Goal: Task Accomplishment & Management: Manage account settings

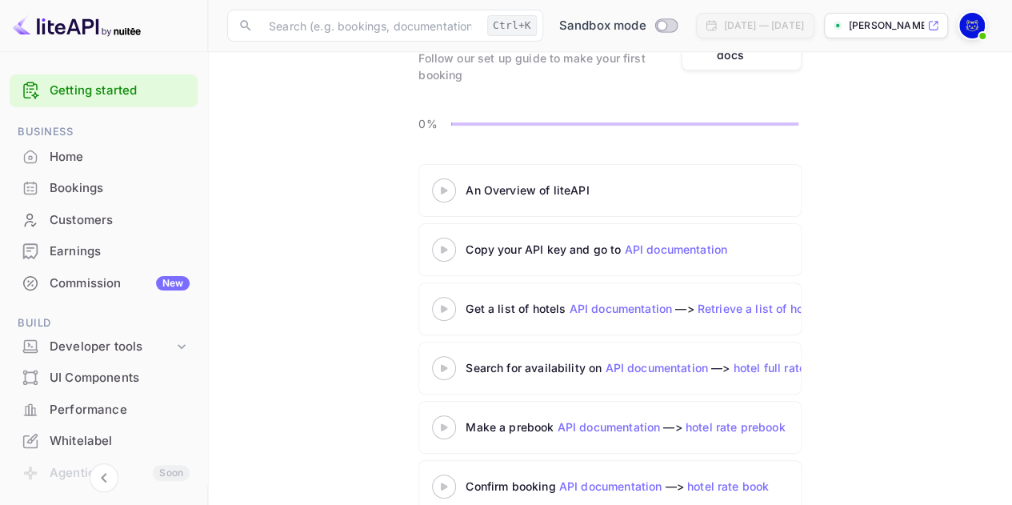
scroll to position [116, 0]
click at [569, 307] on link "API documentation" at bounding box center [620, 308] width 103 height 14
click at [445, 249] on icon at bounding box center [444, 249] width 56 height 8
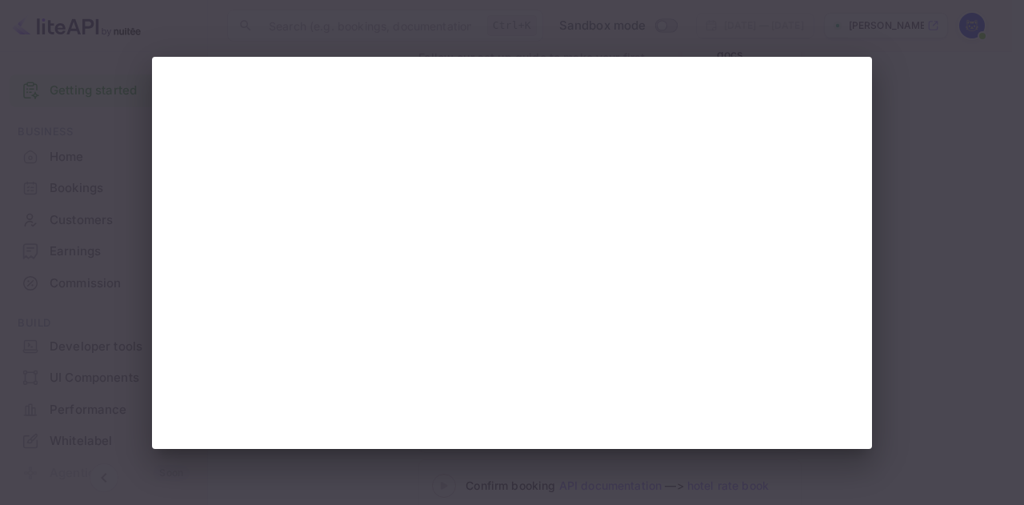
click at [924, 172] on div at bounding box center [512, 252] width 1024 height 505
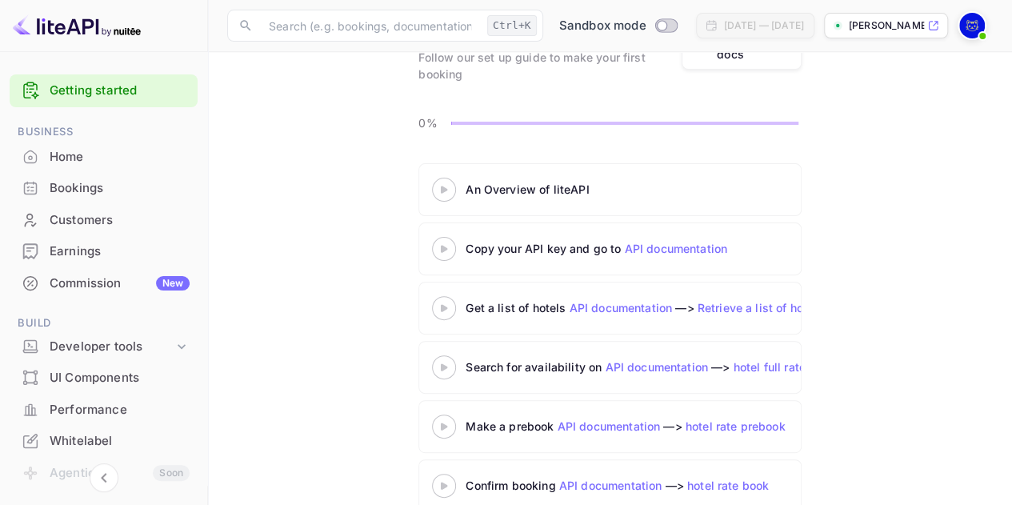
click at [376, 176] on div "An Overview of liteAPI Copy your API key and go to API documentation Get a list…" at bounding box center [609, 340] width 765 height 355
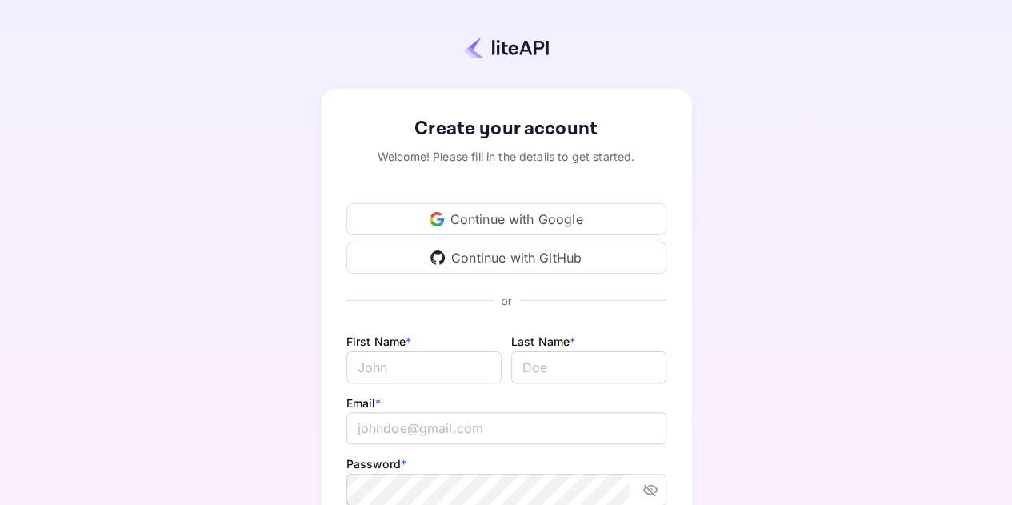
click at [542, 222] on div "Continue with Google" at bounding box center [506, 219] width 320 height 32
click at [457, 214] on div "Continue with Google" at bounding box center [506, 219] width 320 height 32
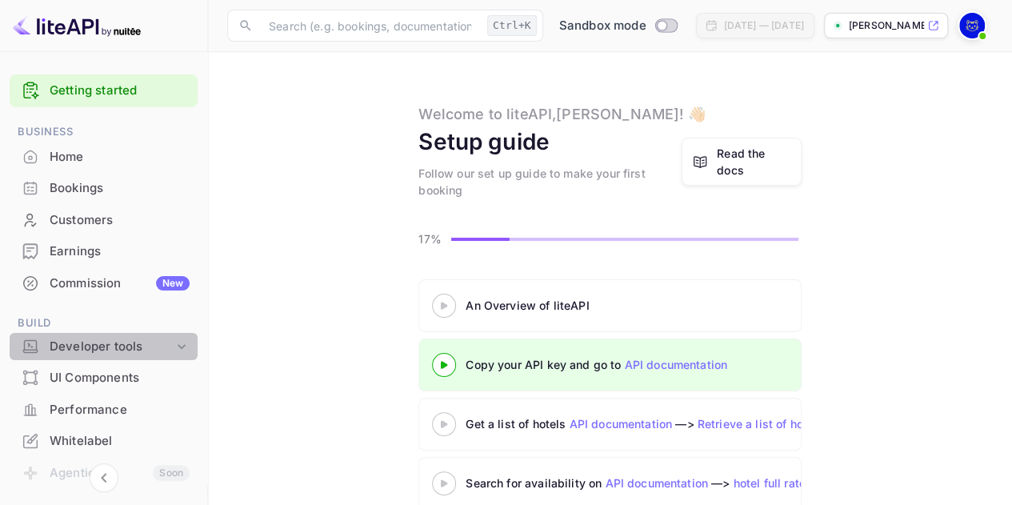
click at [162, 349] on div "Developer tools" at bounding box center [112, 346] width 124 height 18
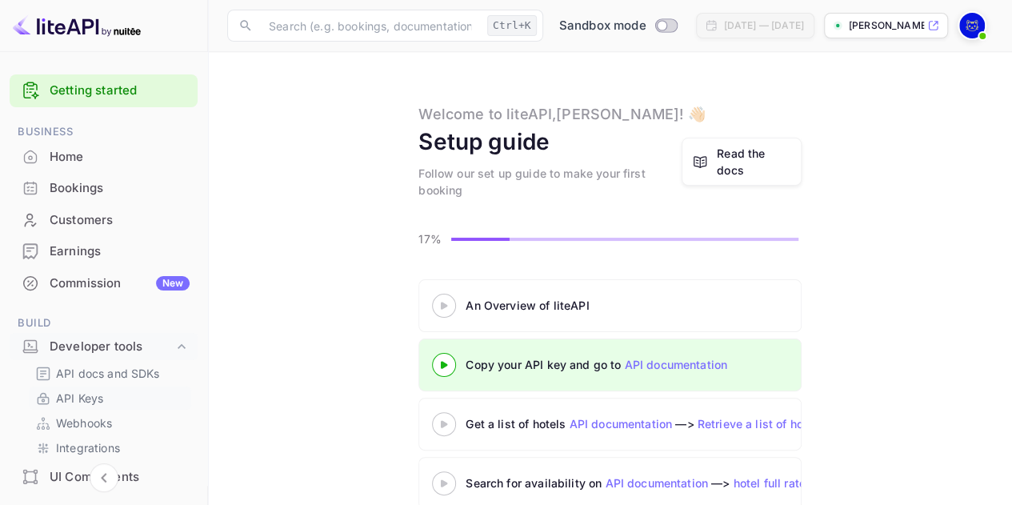
click at [78, 396] on p "API Keys" at bounding box center [79, 397] width 47 height 17
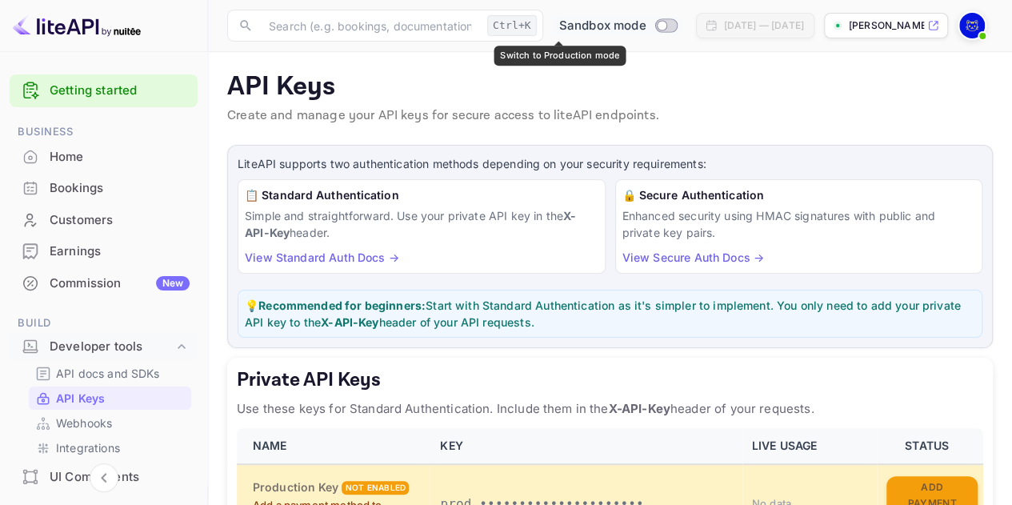
click at [645, 26] on input "Switch to Production mode" at bounding box center [661, 25] width 32 height 10
checkbox input "false"
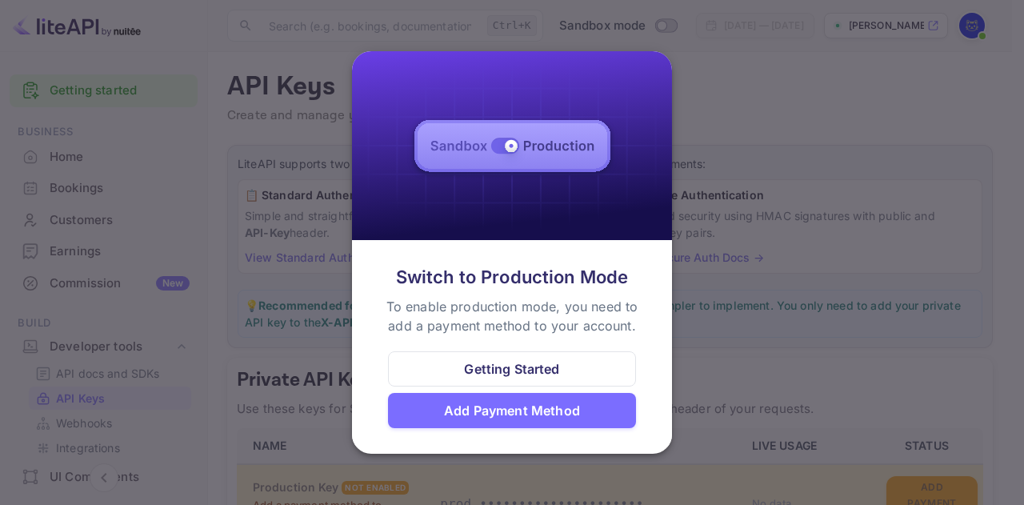
click at [499, 143] on img at bounding box center [512, 146] width 320 height 190
click at [753, 142] on div at bounding box center [512, 252] width 1024 height 505
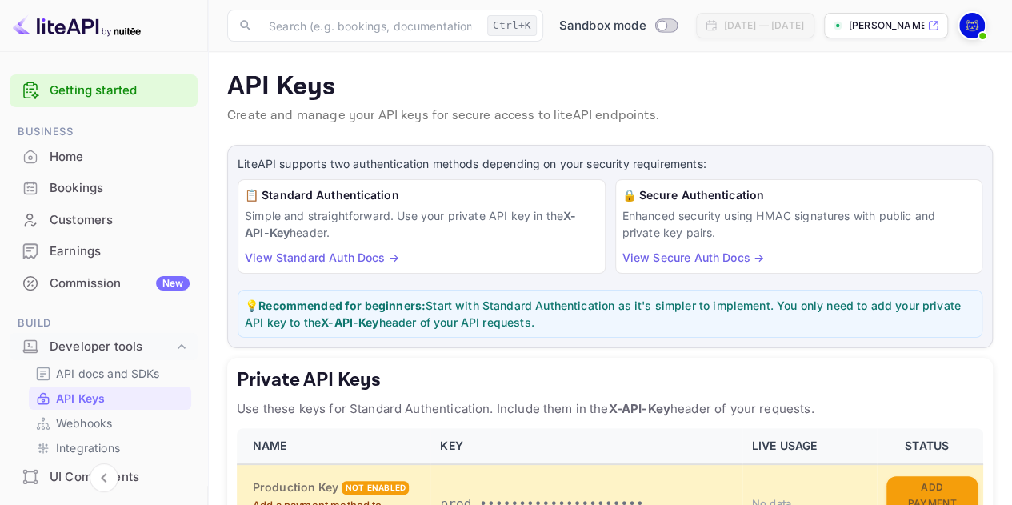
click at [621, 106] on p "Create and manage your API keys for secure access to liteAPI endpoints." at bounding box center [609, 115] width 765 height 19
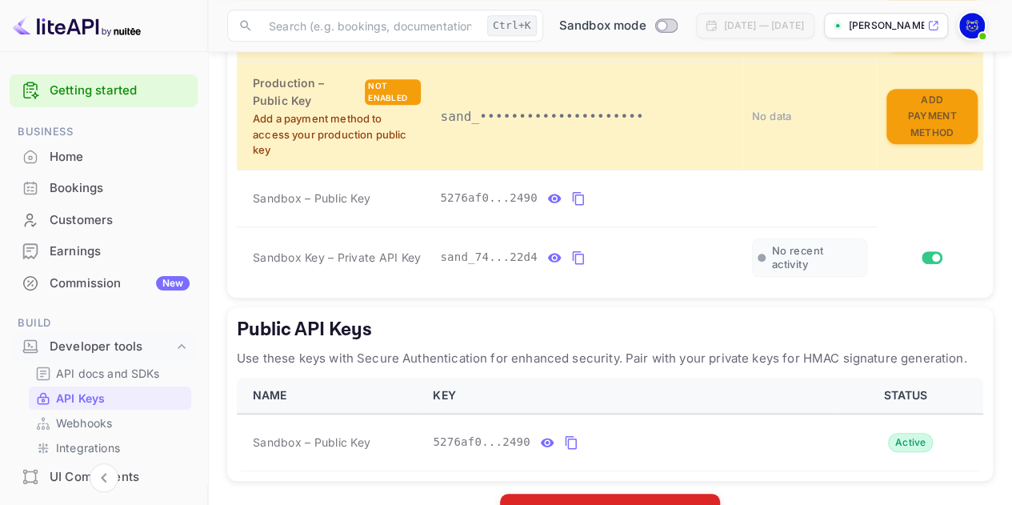
scroll to position [512, 0]
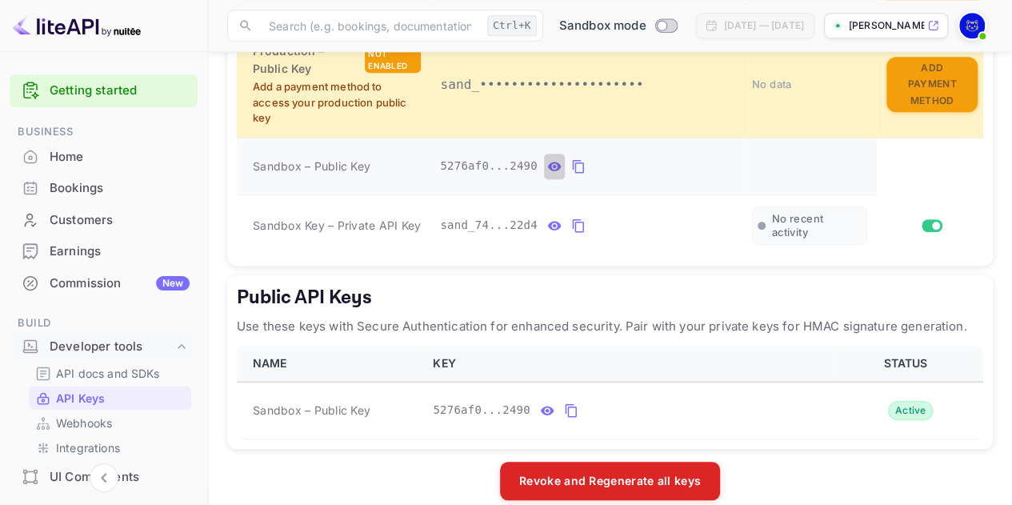
click at [547, 163] on icon "private api keys table" at bounding box center [554, 166] width 14 height 19
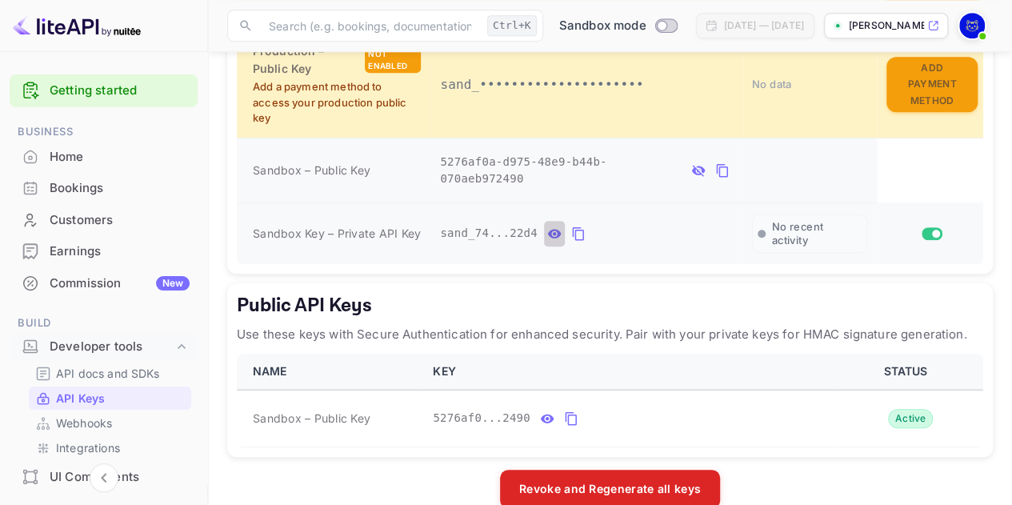
click at [549, 229] on icon "private api keys table" at bounding box center [555, 233] width 14 height 9
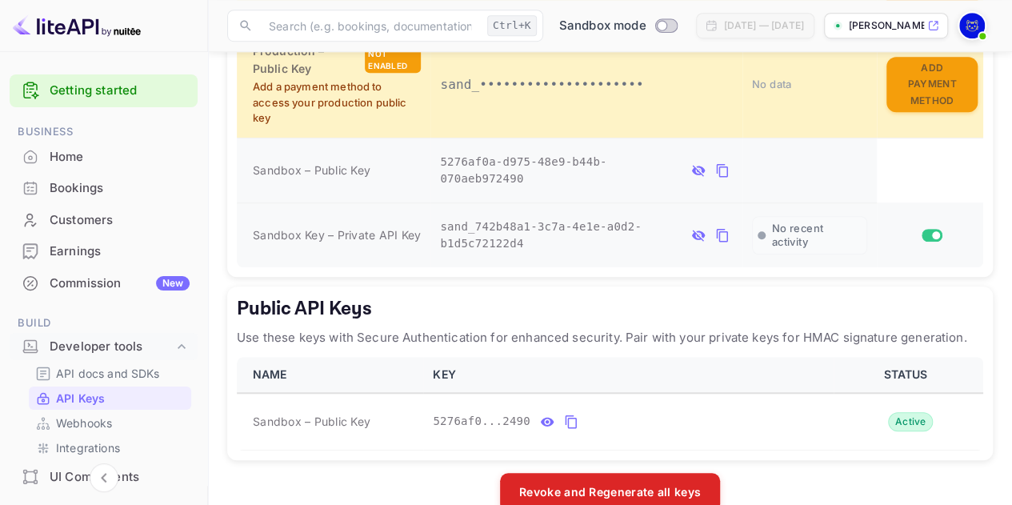
click at [509, 286] on div "Public API Keys Use these keys with Secure Authentication for enhanced security…" at bounding box center [609, 373] width 765 height 174
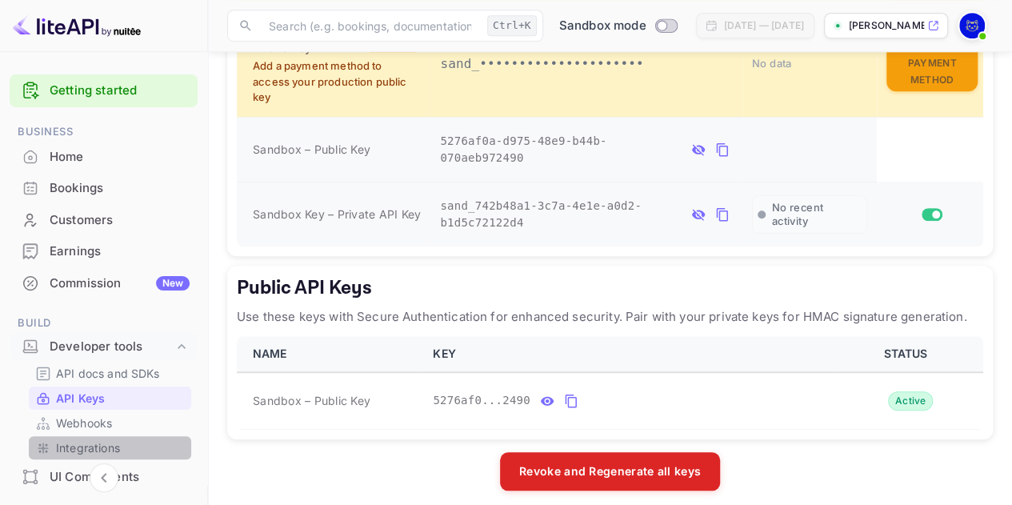
click at [111, 446] on p "Integrations" at bounding box center [88, 447] width 64 height 17
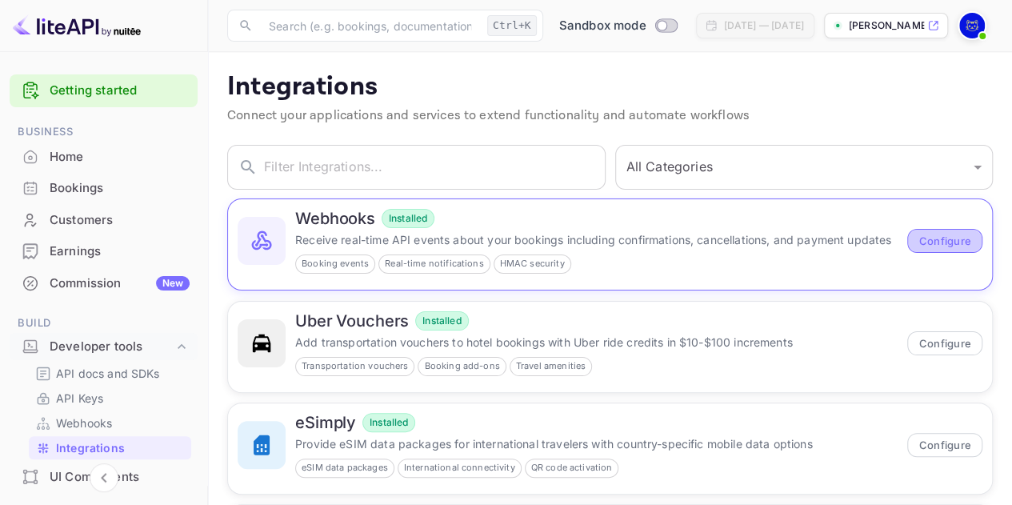
click at [953, 246] on button "Configure" at bounding box center [944, 241] width 75 height 24
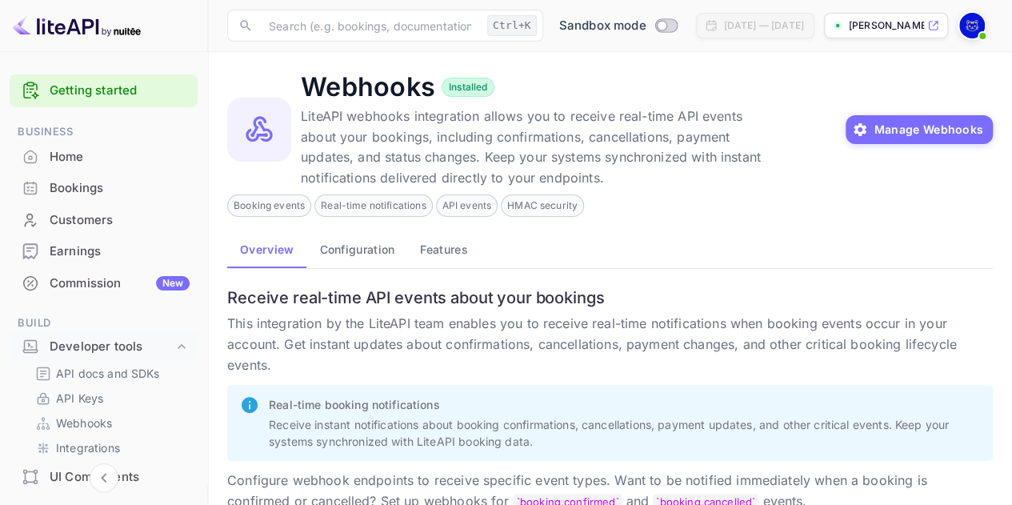
click at [759, 180] on p "LiteAPI webhooks integration allows you to receive real-time API events about y…" at bounding box center [541, 147] width 480 height 82
click at [374, 249] on button "Configuration" at bounding box center [356, 249] width 101 height 38
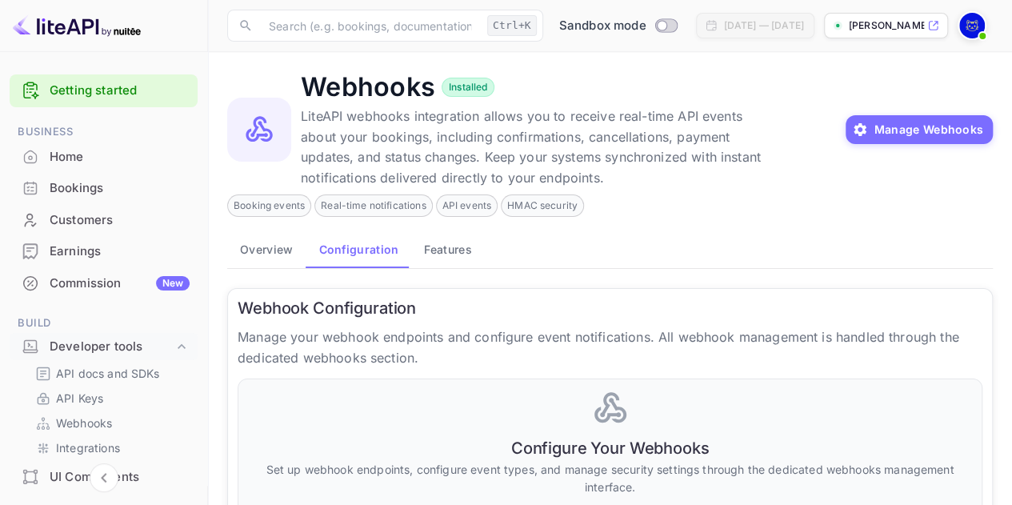
click at [553, 250] on div "Overview Configuration Features" at bounding box center [609, 249] width 765 height 38
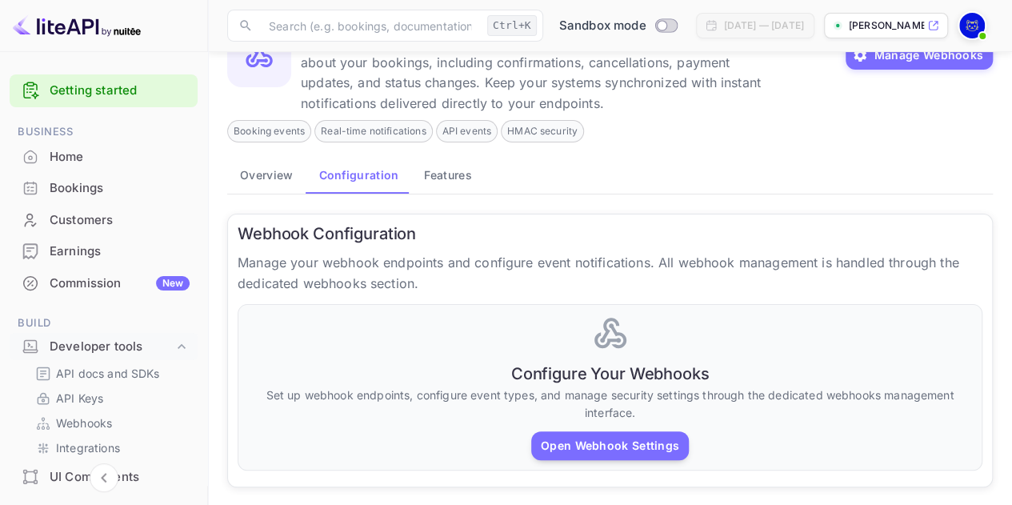
scroll to position [84, 0]
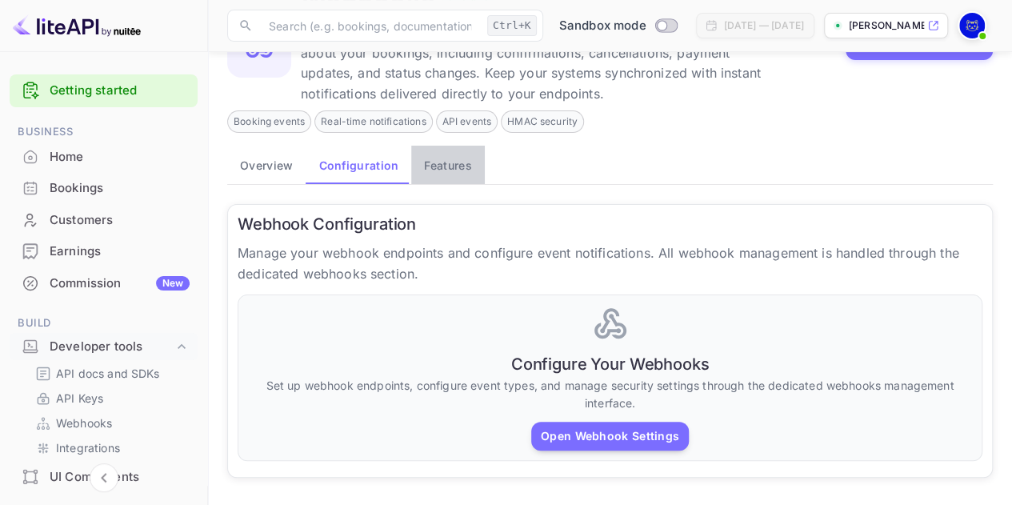
click at [453, 164] on button "Features" at bounding box center [447, 165] width 73 height 38
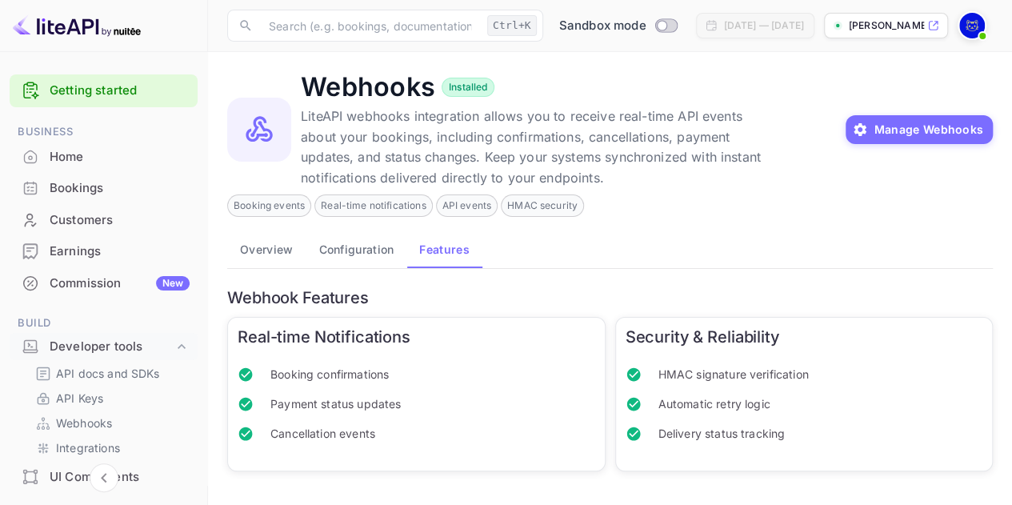
scroll to position [0, 0]
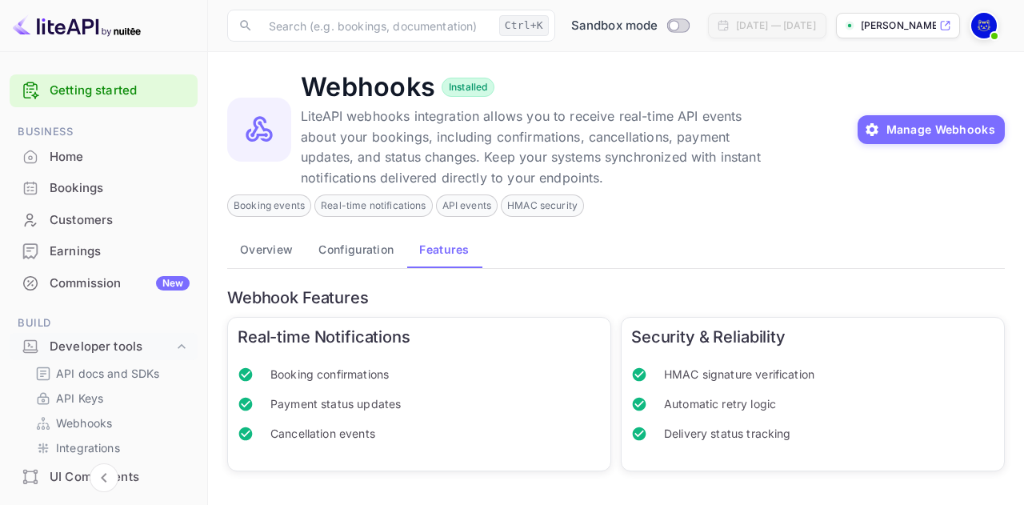
click at [472, 207] on span "API events" at bounding box center [467, 205] width 61 height 14
click at [98, 261] on div "Earnings" at bounding box center [104, 251] width 188 height 31
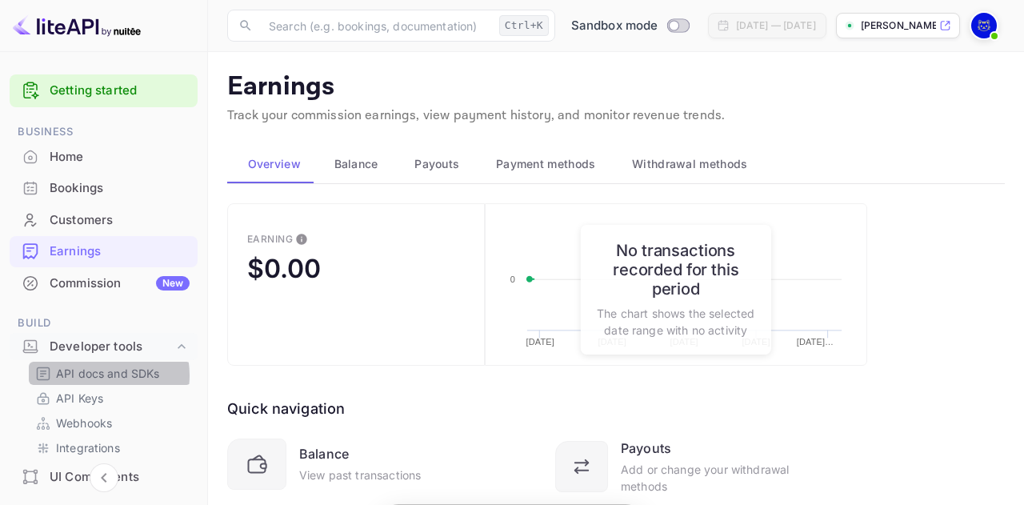
click at [97, 375] on p "API docs and SDKs" at bounding box center [108, 373] width 104 height 17
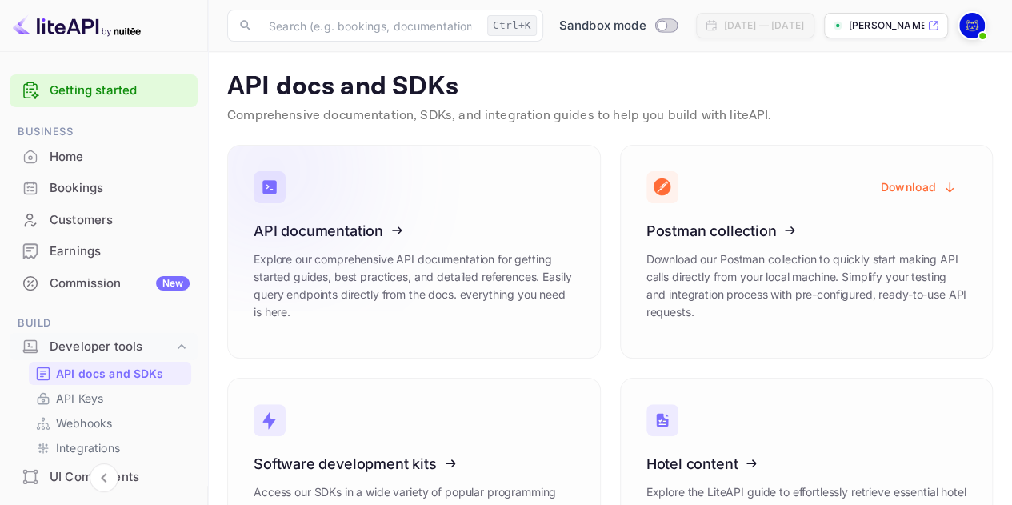
click at [443, 235] on icon at bounding box center [352, 228] width 249 height 165
click at [607, 358] on div "Hotel content Explore the LiteAPI guide to effortlessly retrieve essential hote…" at bounding box center [797, 474] width 393 height 233
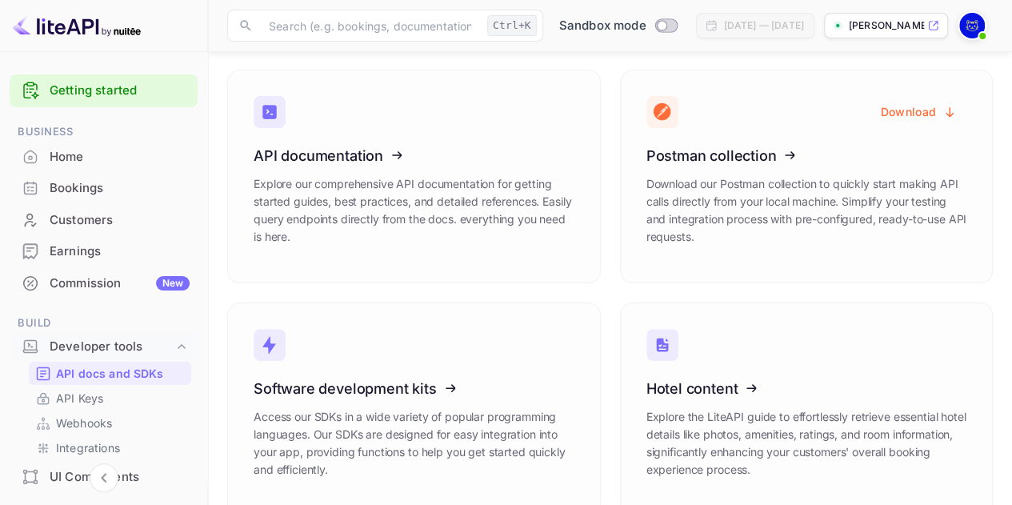
scroll to position [73, 0]
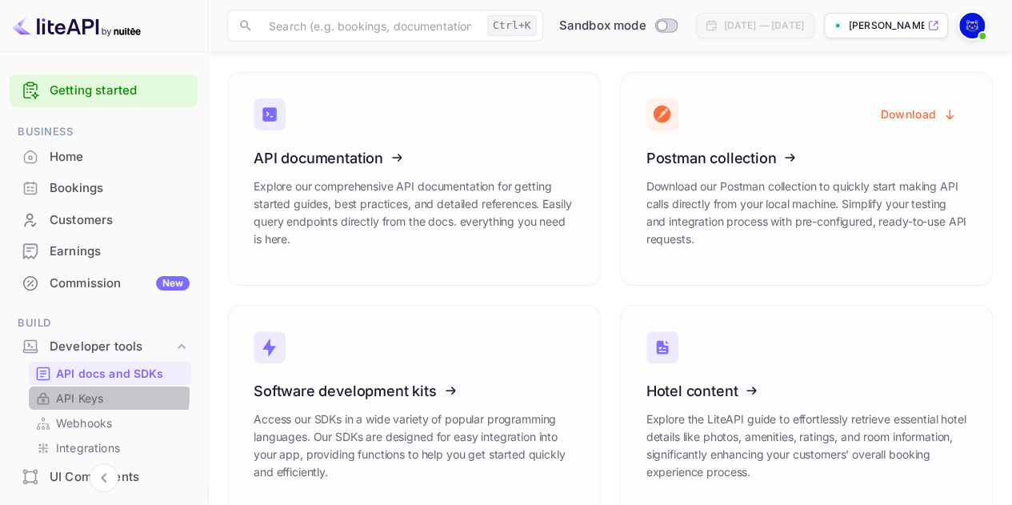
click at [72, 394] on p "API Keys" at bounding box center [79, 397] width 47 height 17
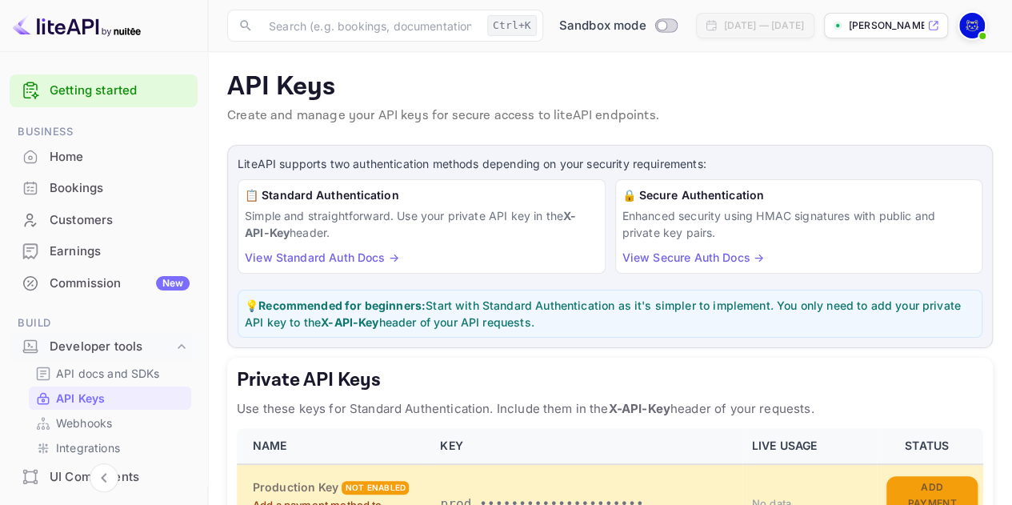
click at [589, 122] on p "Create and manage your API keys for secure access to liteAPI endpoints." at bounding box center [609, 115] width 765 height 19
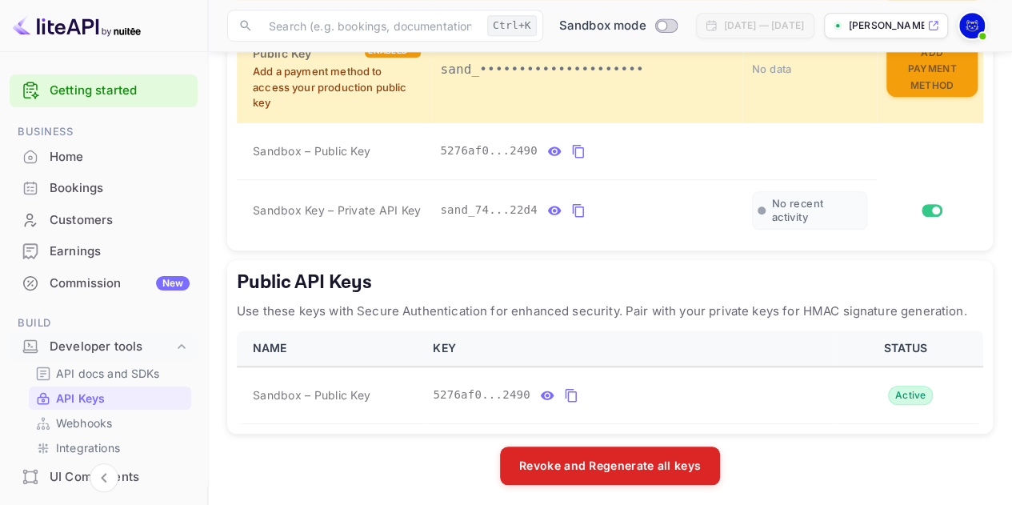
scroll to position [528, 0]
click at [541, 394] on icon "public api keys table" at bounding box center [548, 393] width 14 height 9
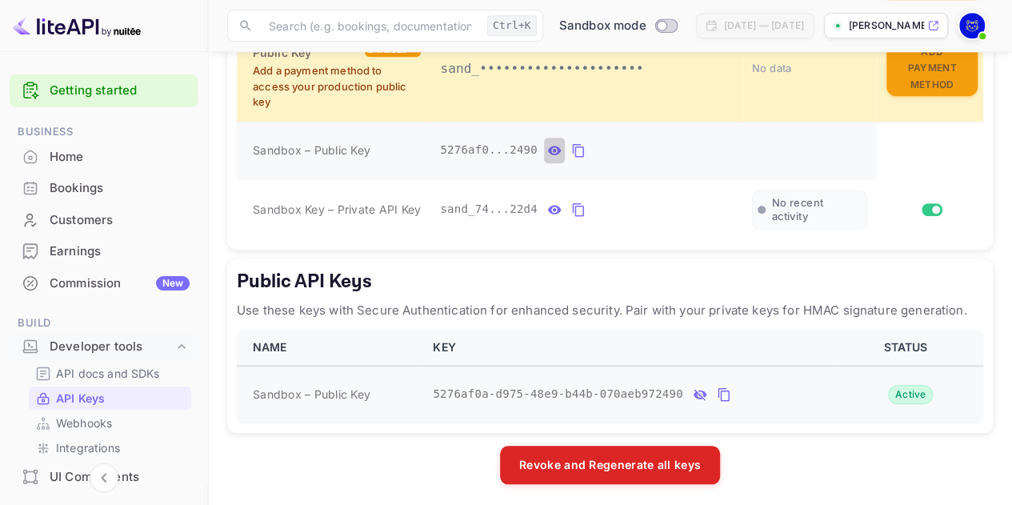
click at [548, 146] on icon "private api keys table" at bounding box center [555, 150] width 14 height 9
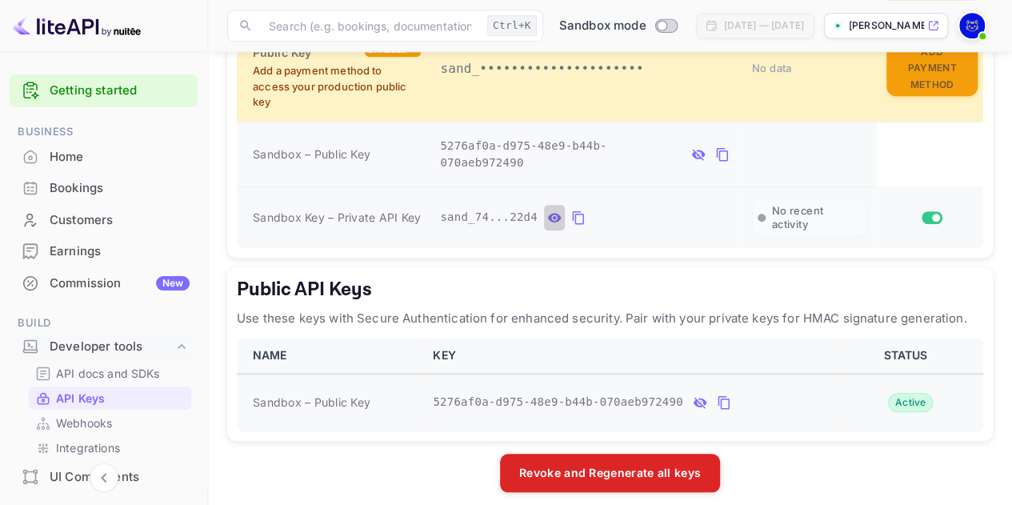
click at [549, 213] on icon "private api keys table" at bounding box center [555, 217] width 14 height 9
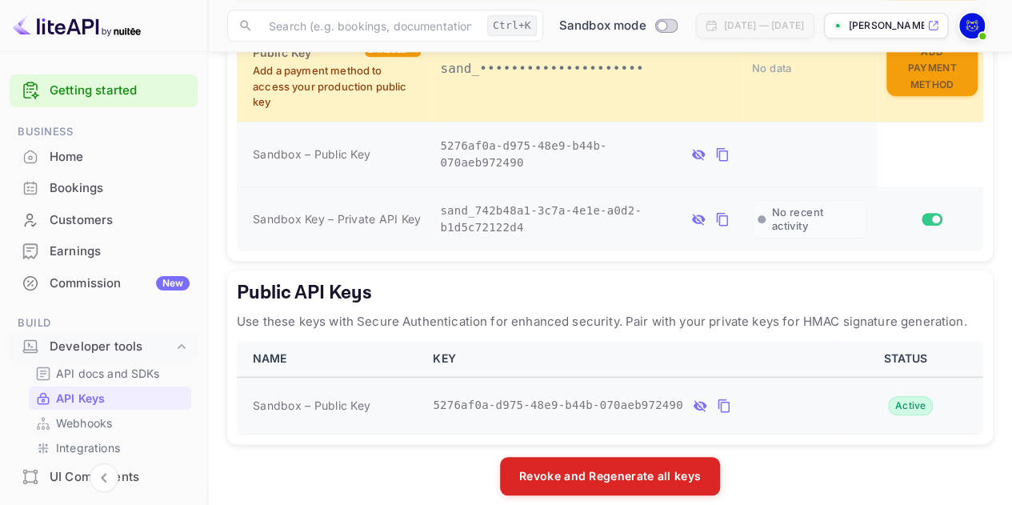
click at [694, 214] on icon "private api keys table" at bounding box center [697, 219] width 13 height 11
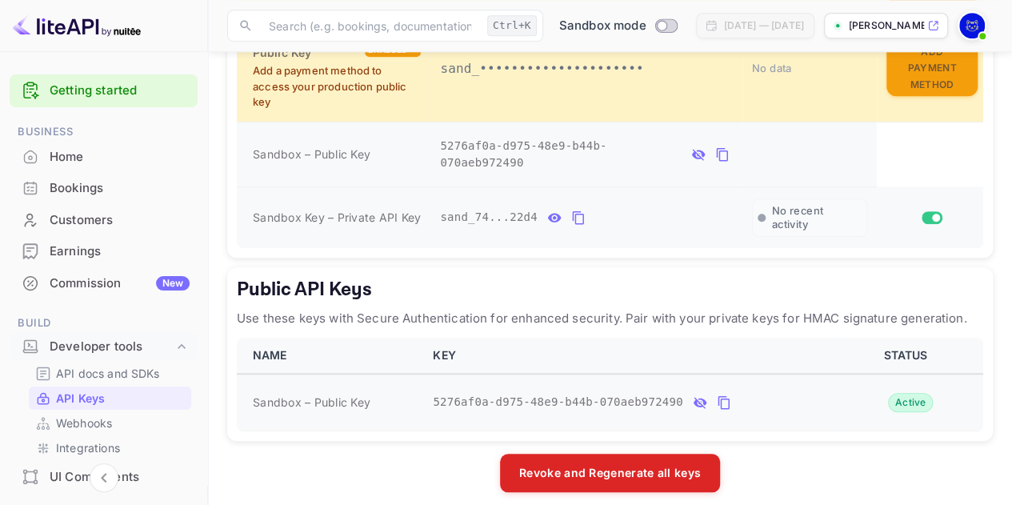
click at [633, 279] on h5 "Public API Keys" at bounding box center [610, 290] width 746 height 26
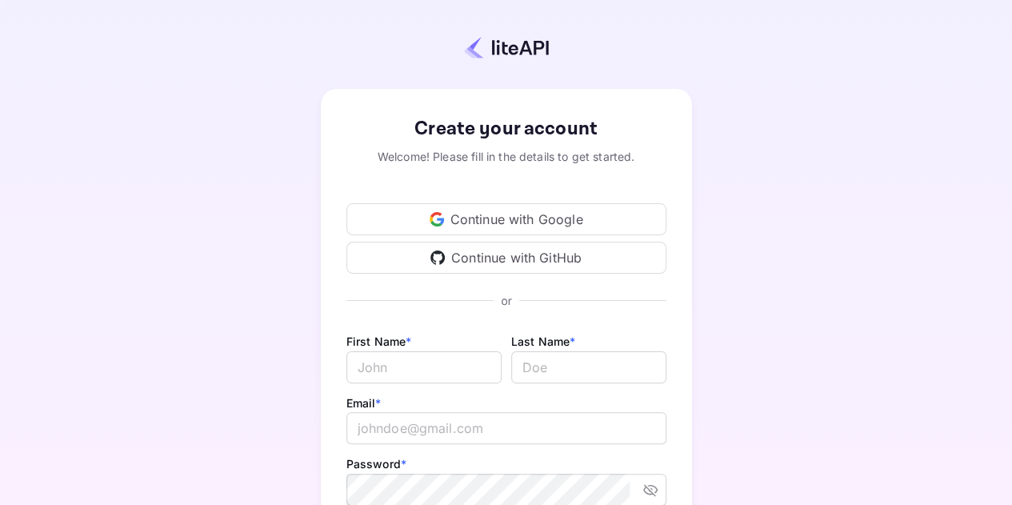
click at [493, 214] on div "Continue with Google" at bounding box center [506, 219] width 320 height 32
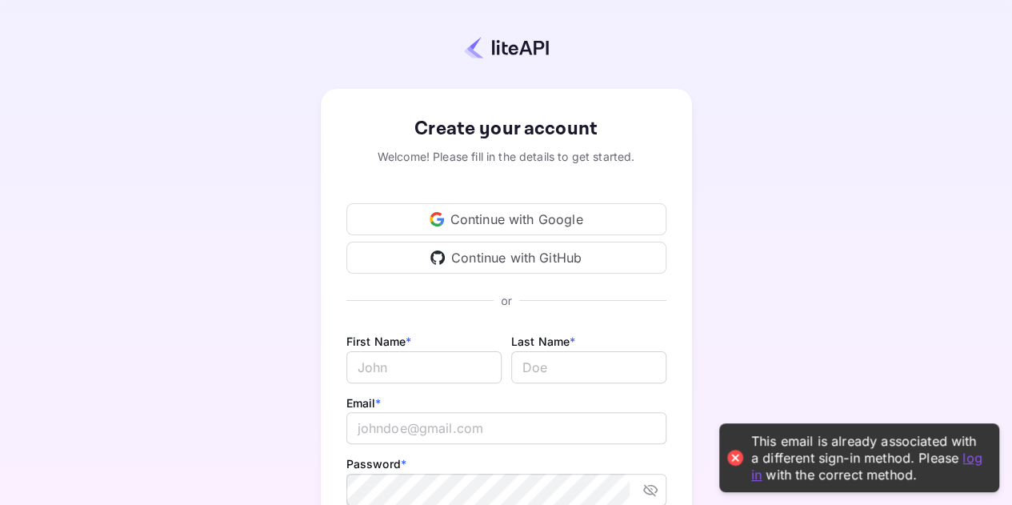
click at [866, 481] on div "This email is already associated with a different sign-in method. Please log in…" at bounding box center [867, 458] width 232 height 50
click at [729, 457] on div at bounding box center [735, 457] width 22 height 22
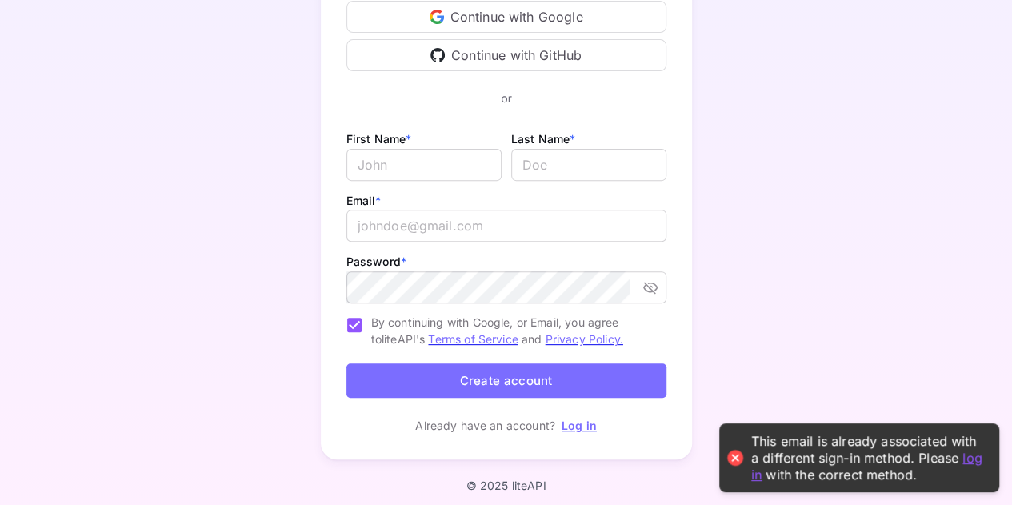
scroll to position [208, 0]
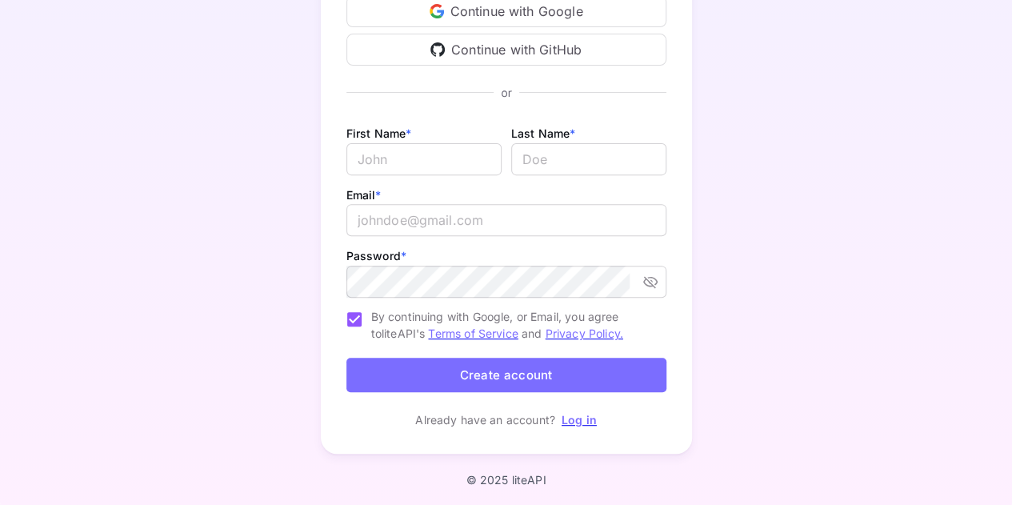
click at [577, 420] on link "Log in" at bounding box center [578, 420] width 35 height 14
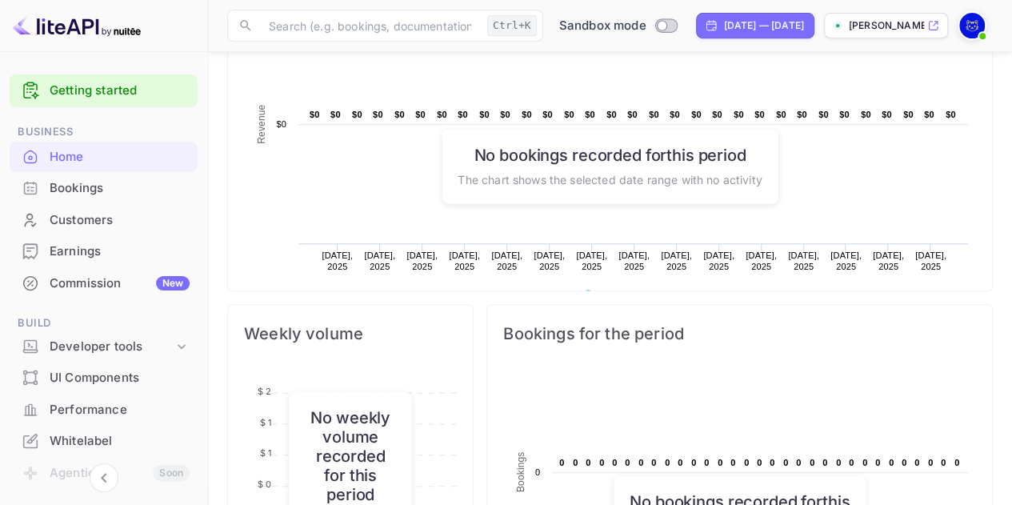
scroll to position [234, 0]
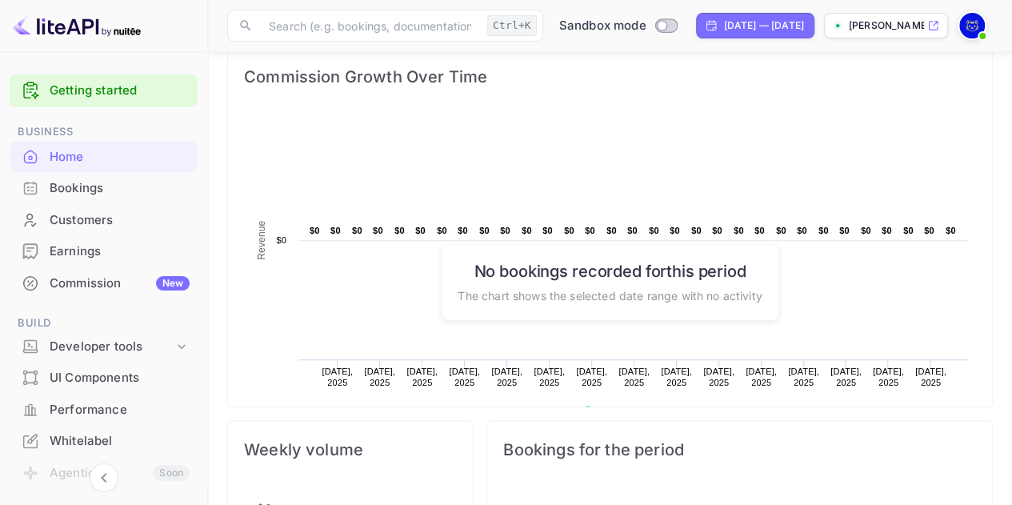
drag, startPoint x: 1004, startPoint y: 285, endPoint x: 1020, endPoint y: 384, distance: 99.8
click at [1011, 384] on html "Getting started Business Home Bookings Customers Earnings Commission New Build …" at bounding box center [506, 377] width 1012 height 1222
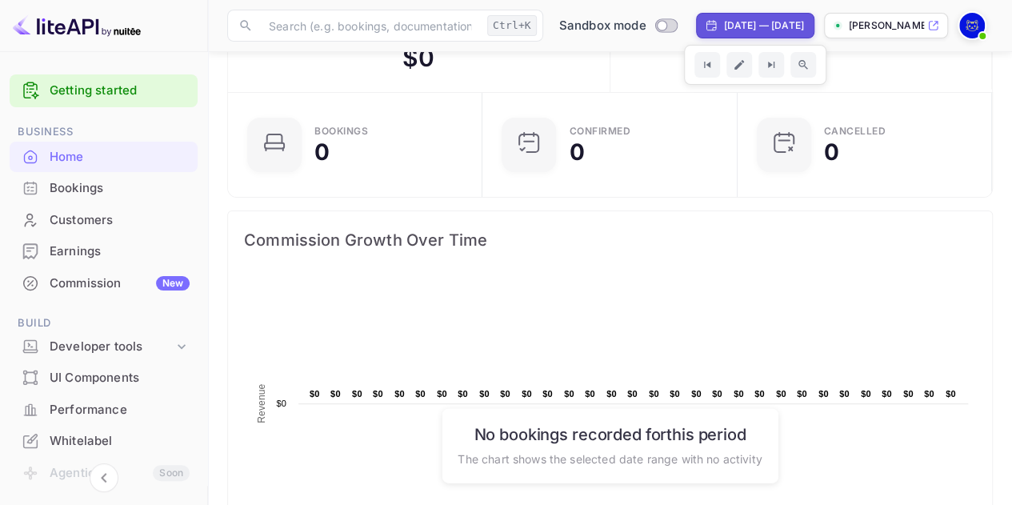
scroll to position [28, 0]
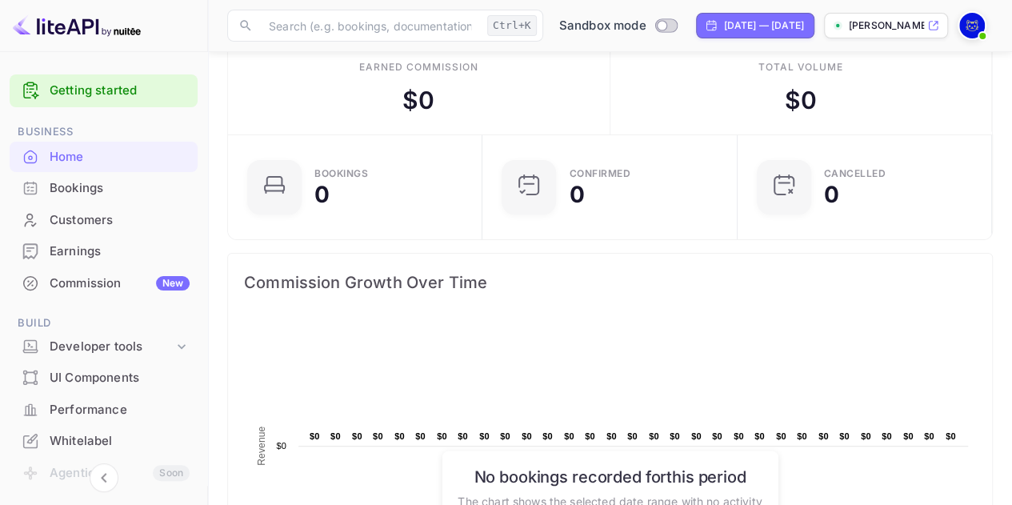
drag, startPoint x: 683, startPoint y: 44, endPoint x: 703, endPoint y: 128, distance: 86.3
click at [703, 128] on div "Total volume $ 0" at bounding box center [801, 89] width 382 height 90
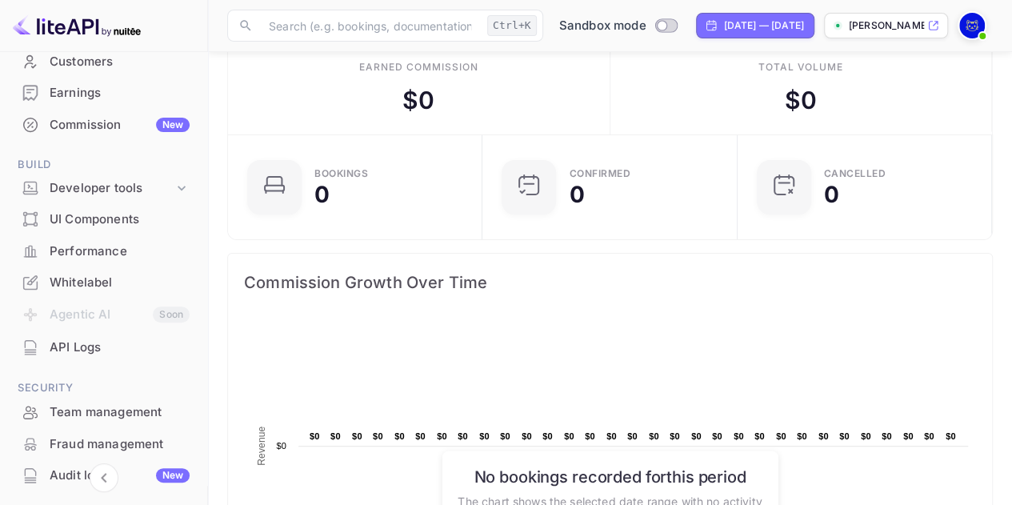
scroll to position [162, 0]
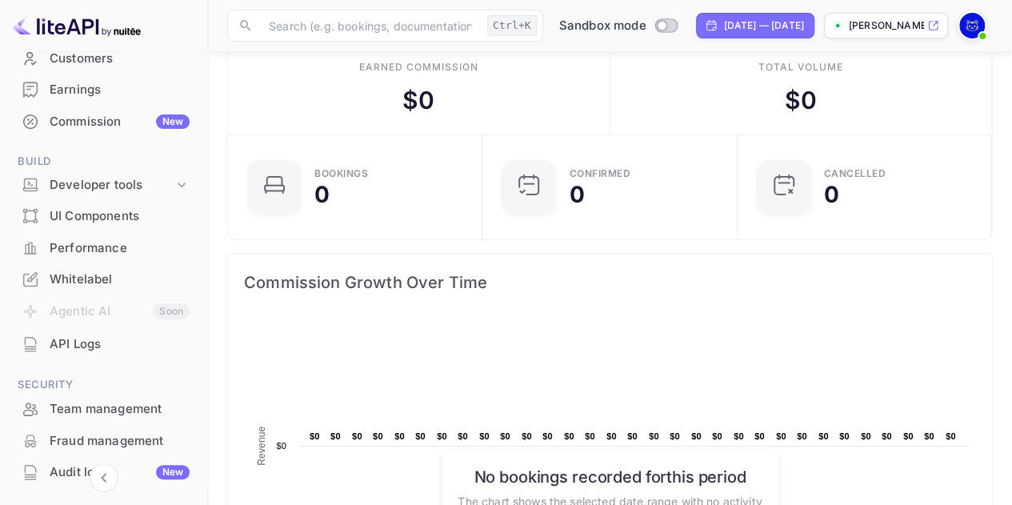
drag, startPoint x: 172, startPoint y: 323, endPoint x: 204, endPoint y: 258, distance: 72.2
click at [204, 258] on div "Getting started Business Home Bookings Customers Earnings Commission New Build …" at bounding box center [104, 274] width 208 height 444
click at [178, 185] on icon at bounding box center [182, 184] width 8 height 5
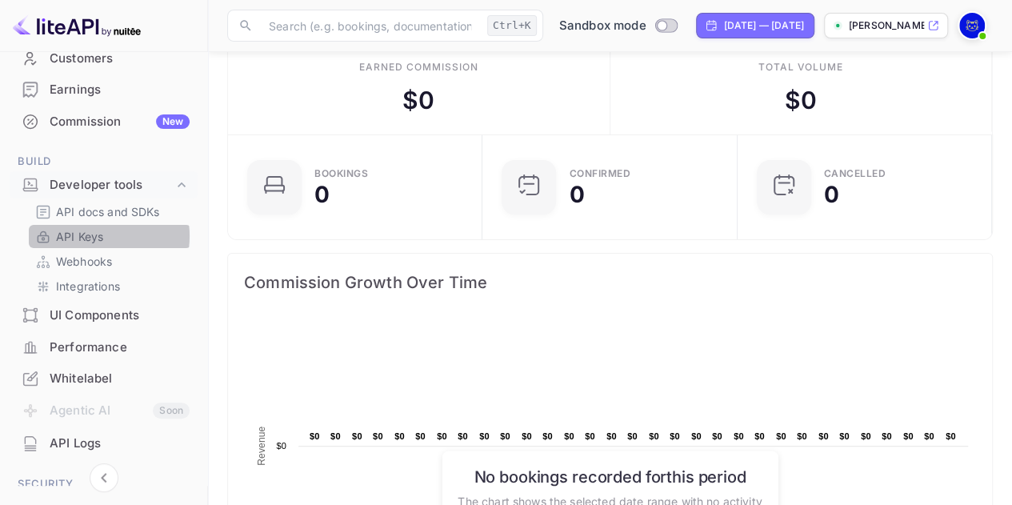
click at [92, 235] on p "API Keys" at bounding box center [79, 236] width 47 height 17
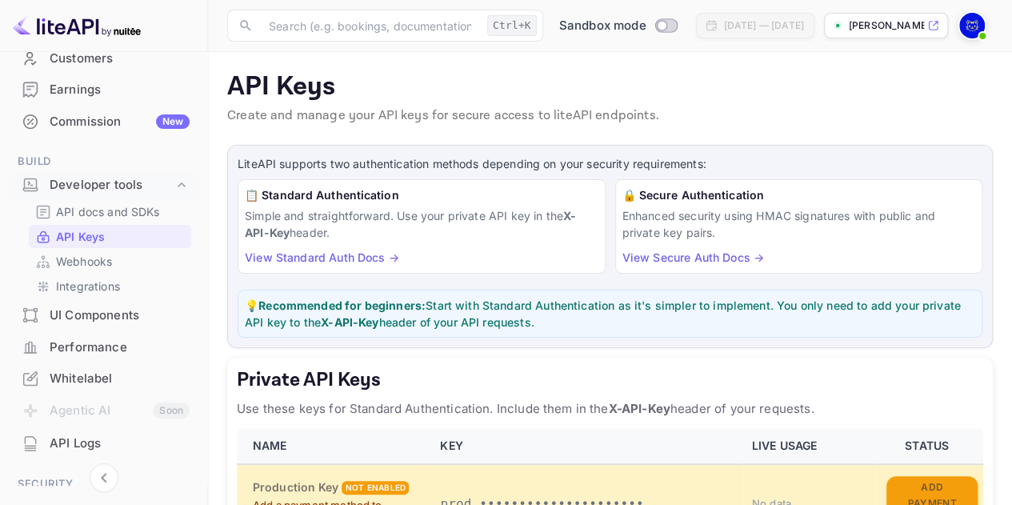
click at [467, 252] on div "📋 Standard Authentication Simple and straightforward. Use your private API key …" at bounding box center [422, 226] width 368 height 94
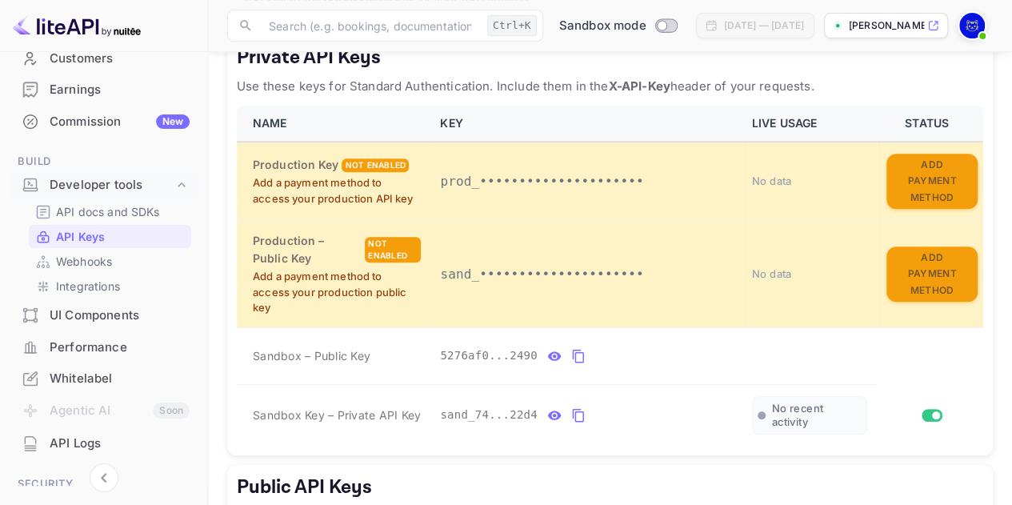
scroll to position [528, 0]
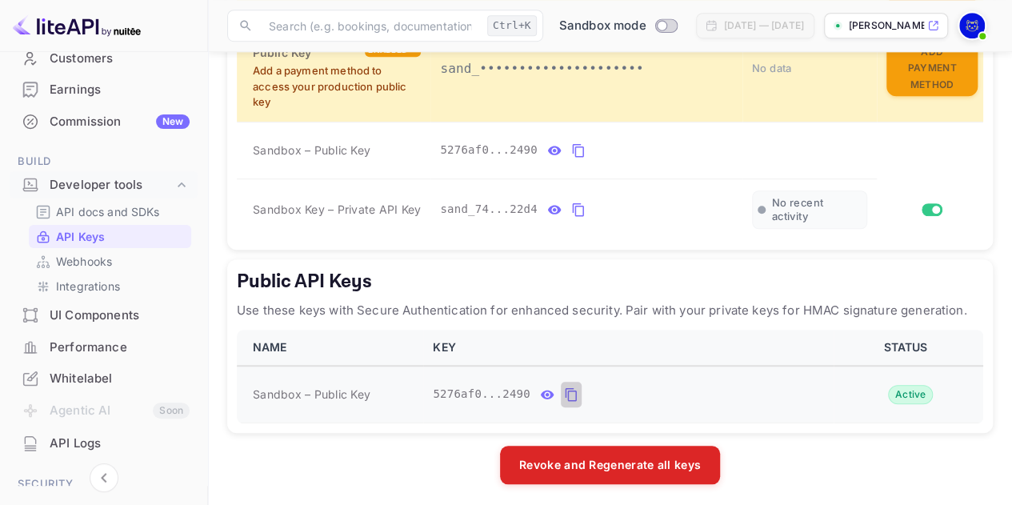
click at [564, 389] on icon "public api keys table" at bounding box center [571, 394] width 14 height 19
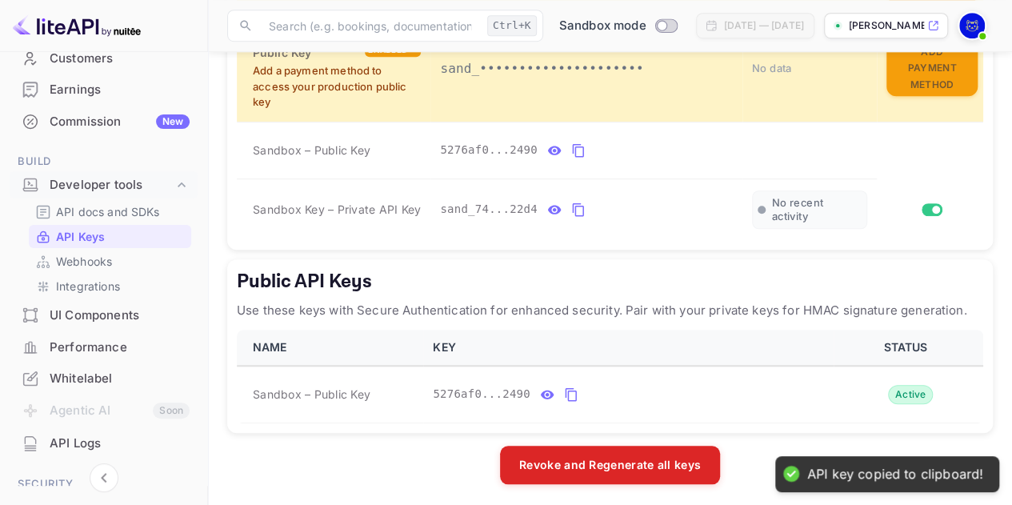
click at [606, 284] on h5 "Public API Keys" at bounding box center [610, 282] width 746 height 26
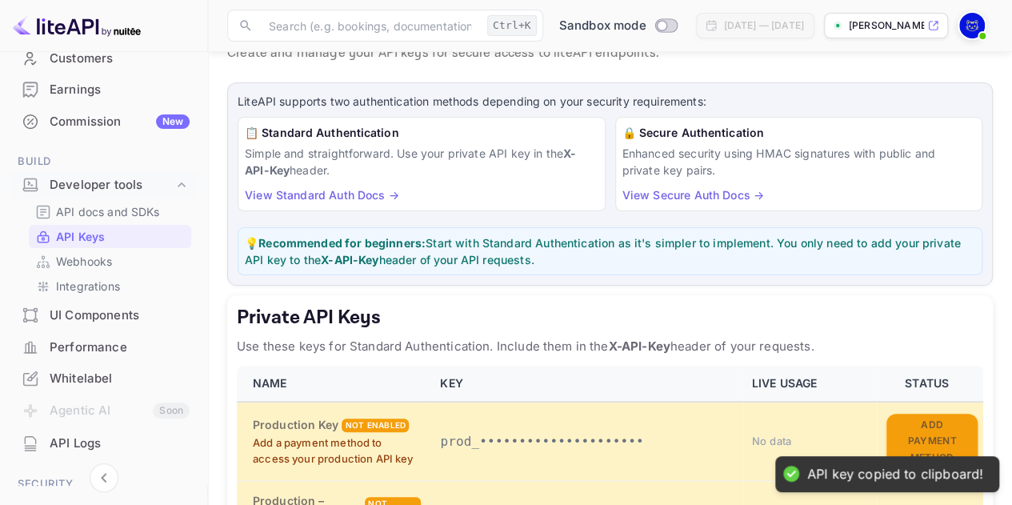
scroll to position [0, 0]
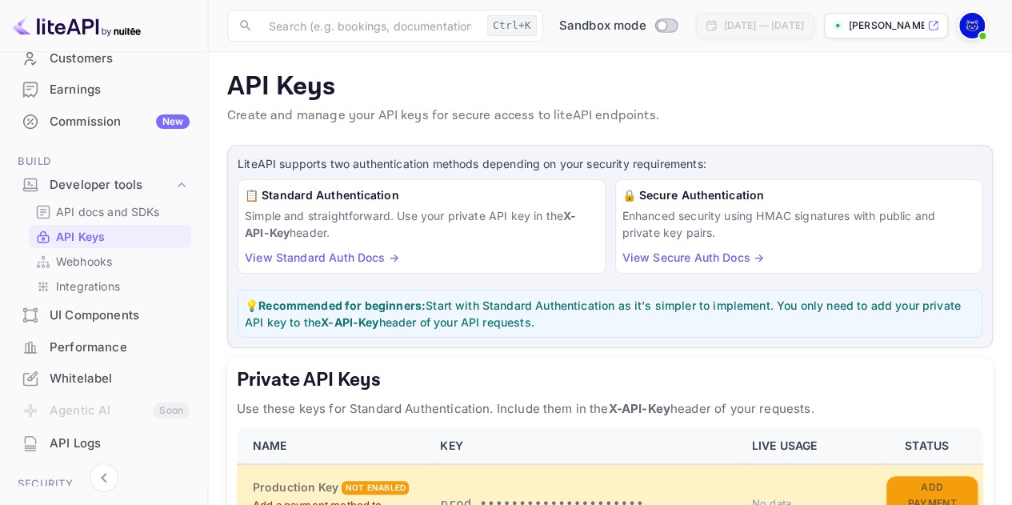
click at [581, 126] on div "API Keys Create and manage your API keys for secure access to liteAPI endpoints." at bounding box center [609, 101] width 765 height 61
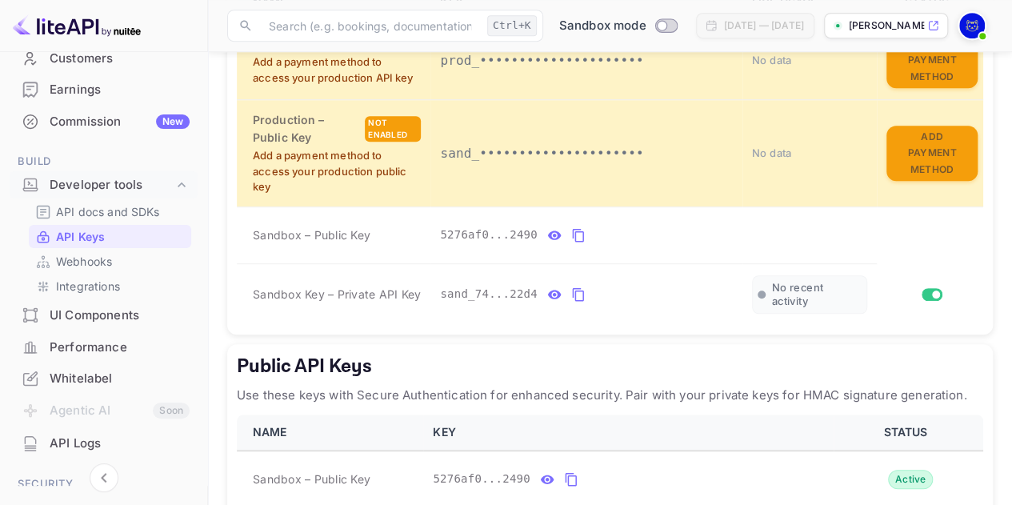
scroll to position [441, 0]
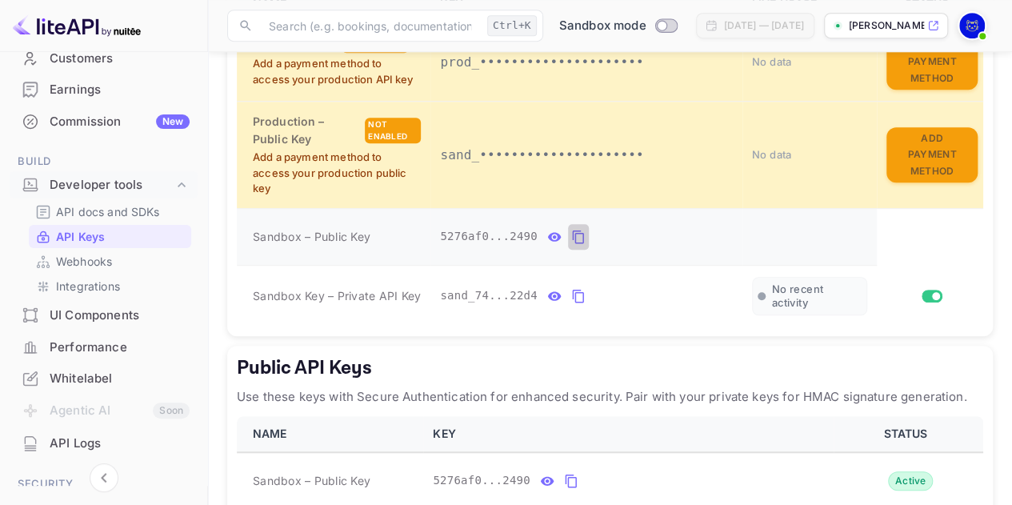
click at [571, 237] on icon "private api keys table" at bounding box center [578, 236] width 14 height 19
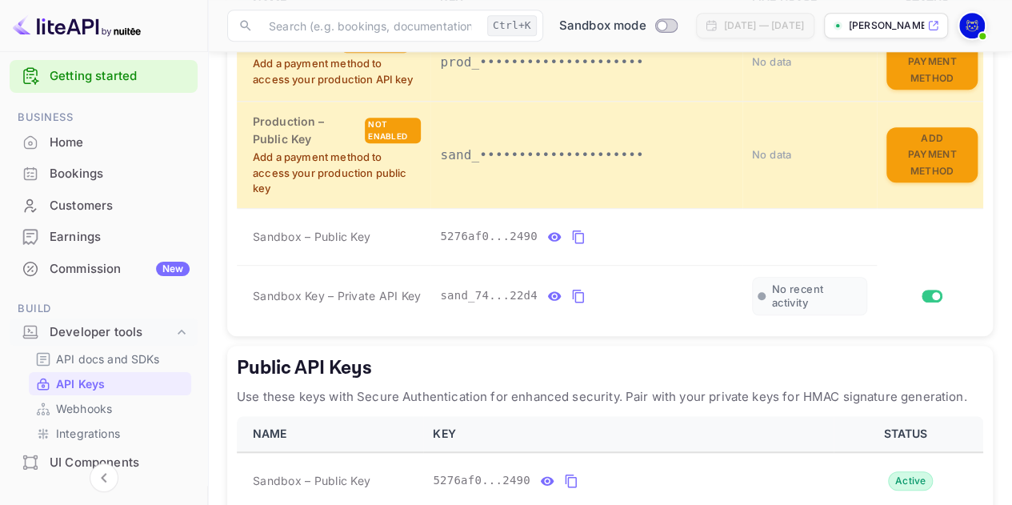
scroll to position [0, 0]
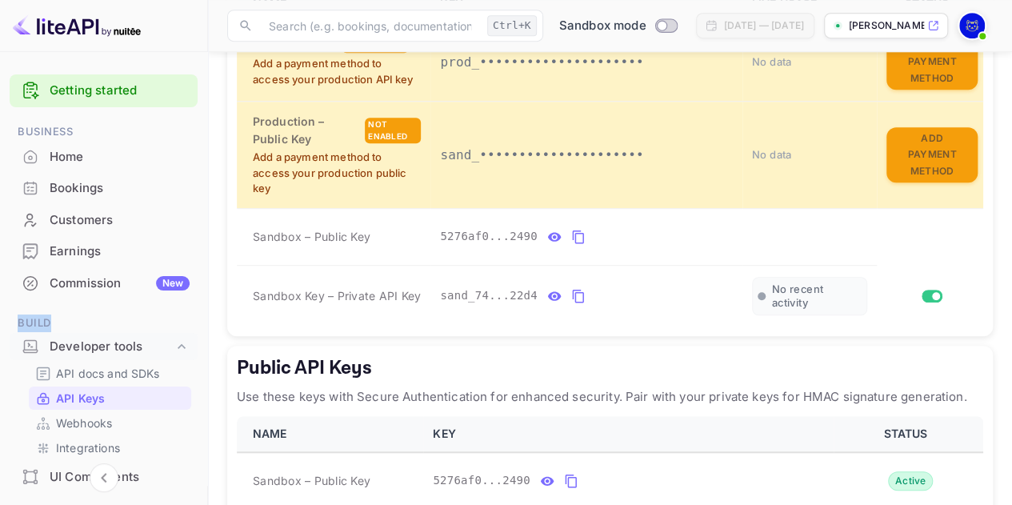
drag, startPoint x: 203, startPoint y: 233, endPoint x: 205, endPoint y: 305, distance: 72.0
click at [205, 305] on div "Getting started Business Home Bookings Customers Earnings Commission New Build …" at bounding box center [104, 274] width 208 height 444
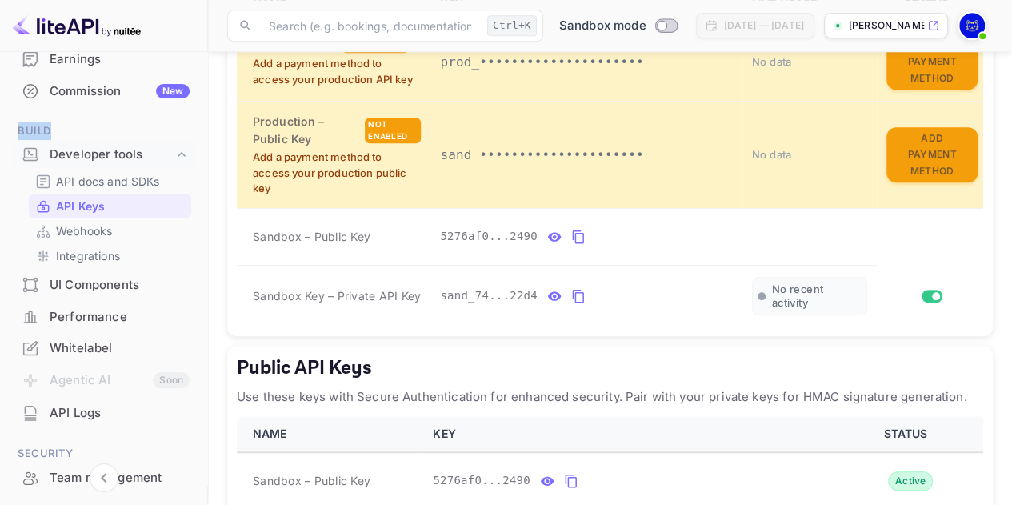
scroll to position [190, 0]
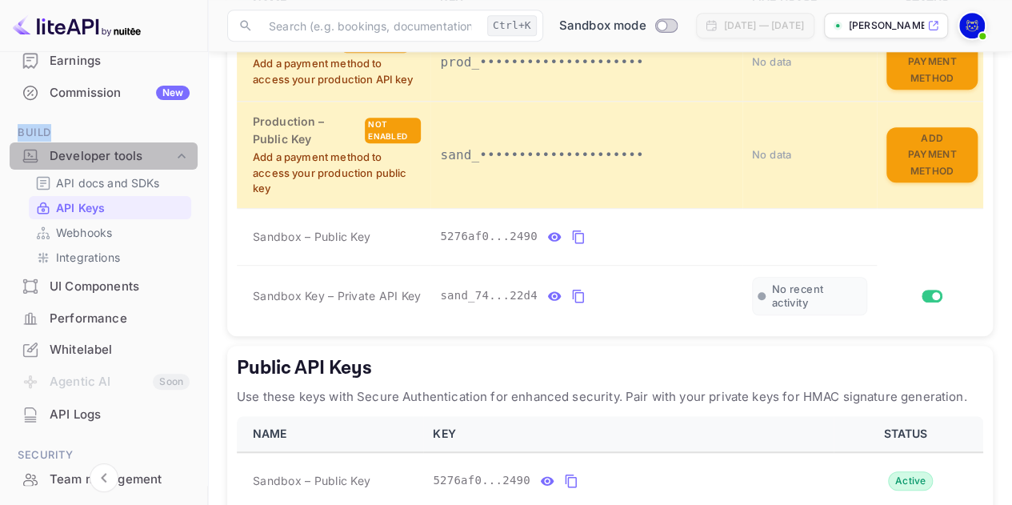
click at [178, 153] on icon at bounding box center [182, 155] width 8 height 5
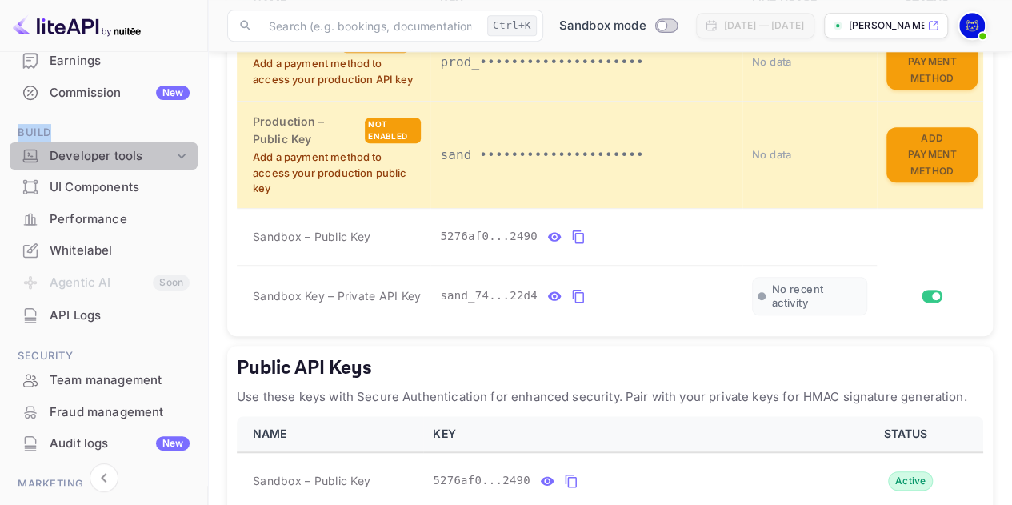
click at [178, 153] on icon at bounding box center [182, 156] width 16 height 16
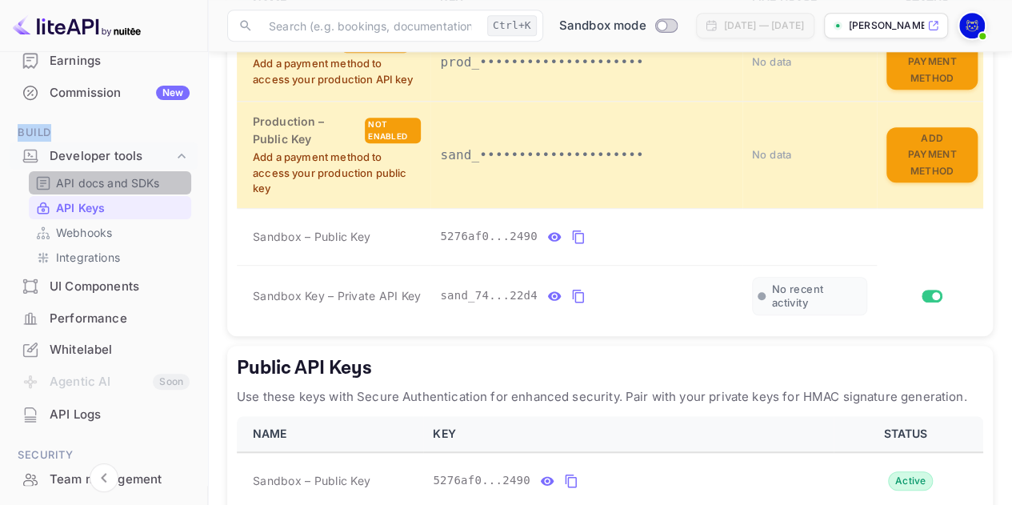
click at [128, 178] on p "API docs and SDKs" at bounding box center [108, 182] width 104 height 17
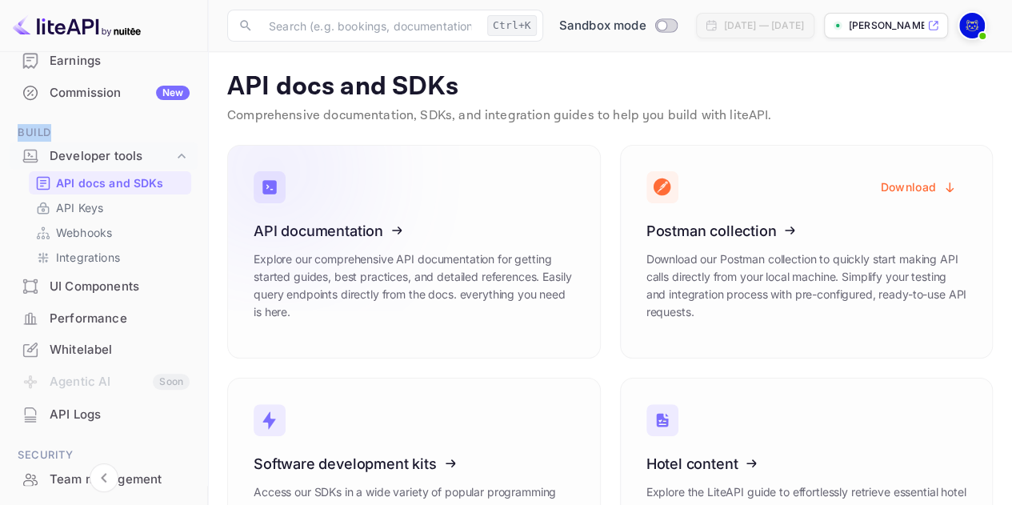
click at [339, 239] on icon at bounding box center [352, 228] width 249 height 165
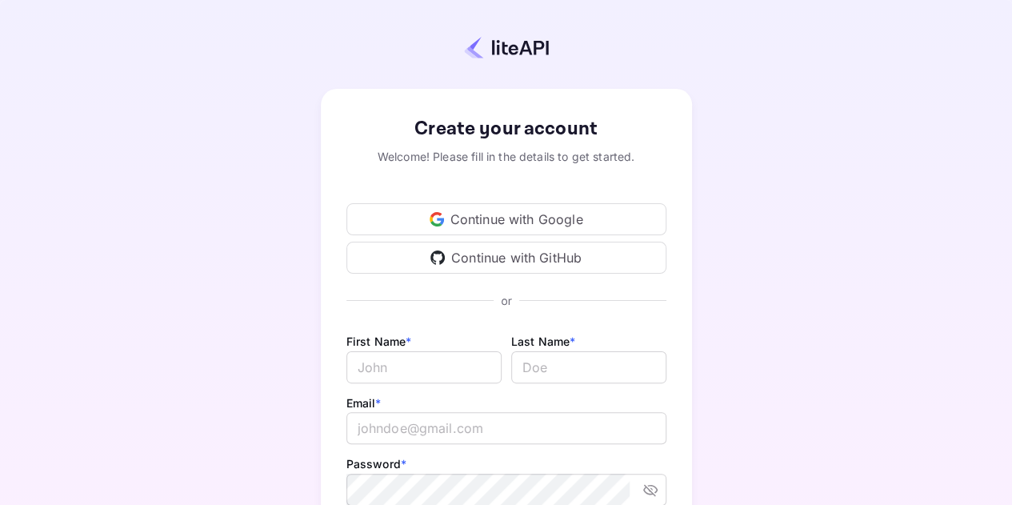
click at [497, 222] on div "Continue with Google" at bounding box center [506, 219] width 320 height 32
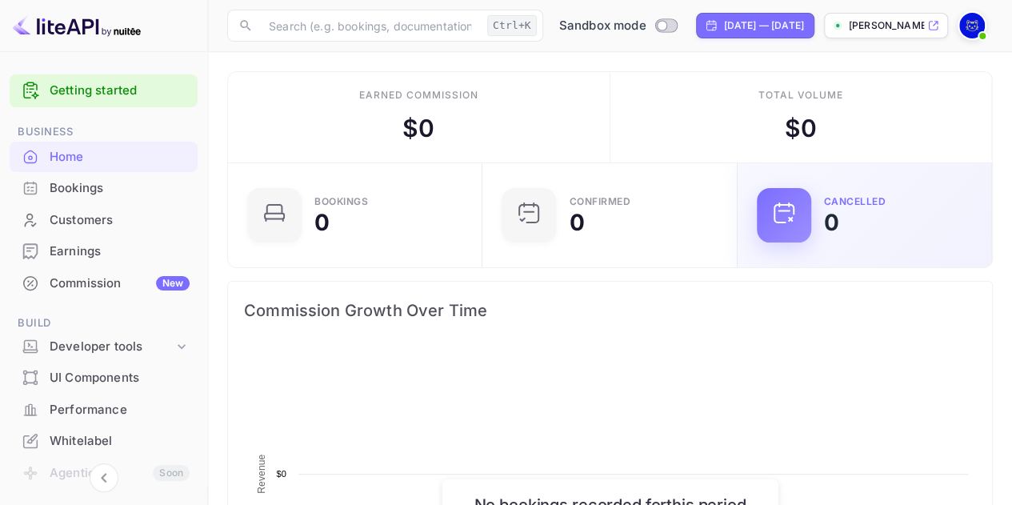
scroll to position [247, 234]
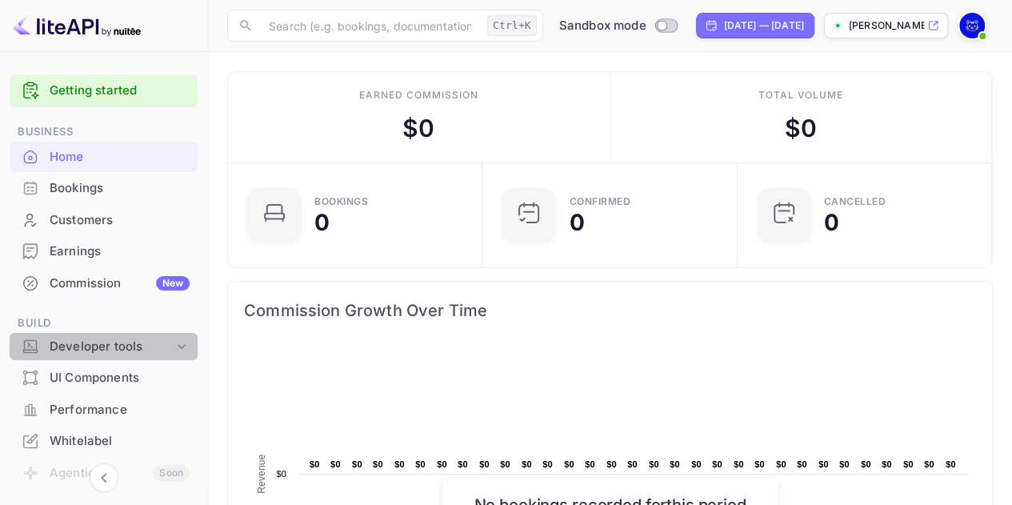
click at [122, 346] on div "Developer tools" at bounding box center [112, 346] width 124 height 18
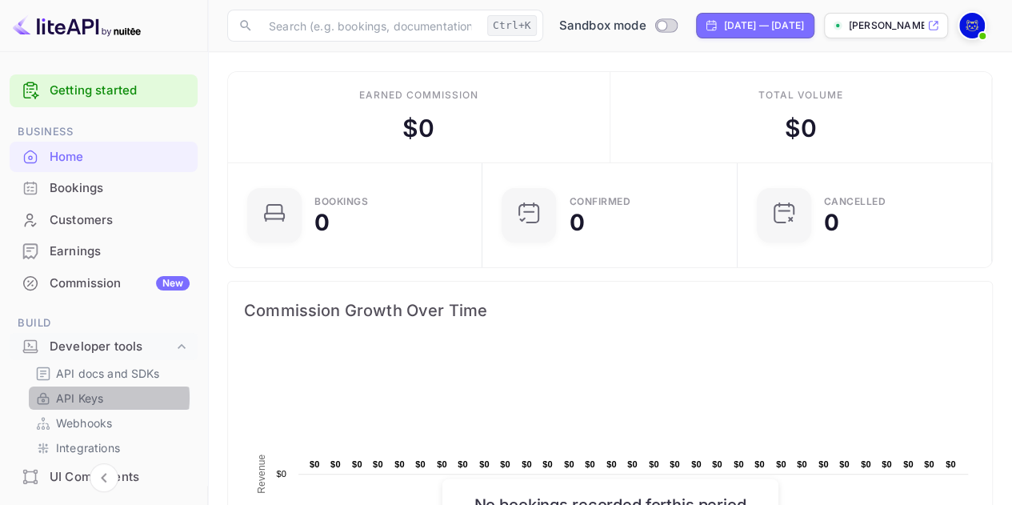
click at [90, 397] on p "API Keys" at bounding box center [79, 397] width 47 height 17
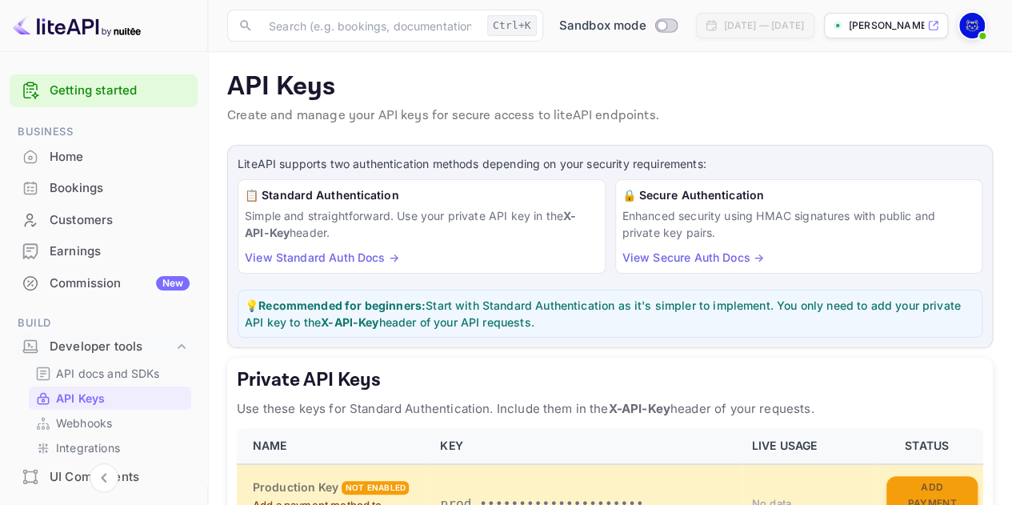
click at [556, 110] on p "Create and manage your API keys for secure access to liteAPI endpoints." at bounding box center [609, 115] width 765 height 19
click at [645, 22] on input "Switch to Production mode" at bounding box center [661, 25] width 32 height 10
checkbox input "false"
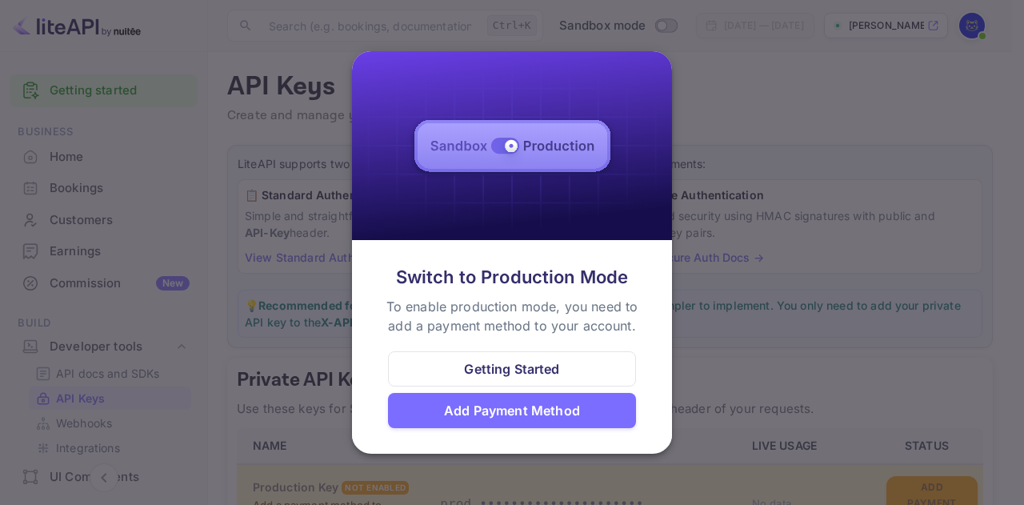
click at [707, 86] on div at bounding box center [512, 252] width 1024 height 505
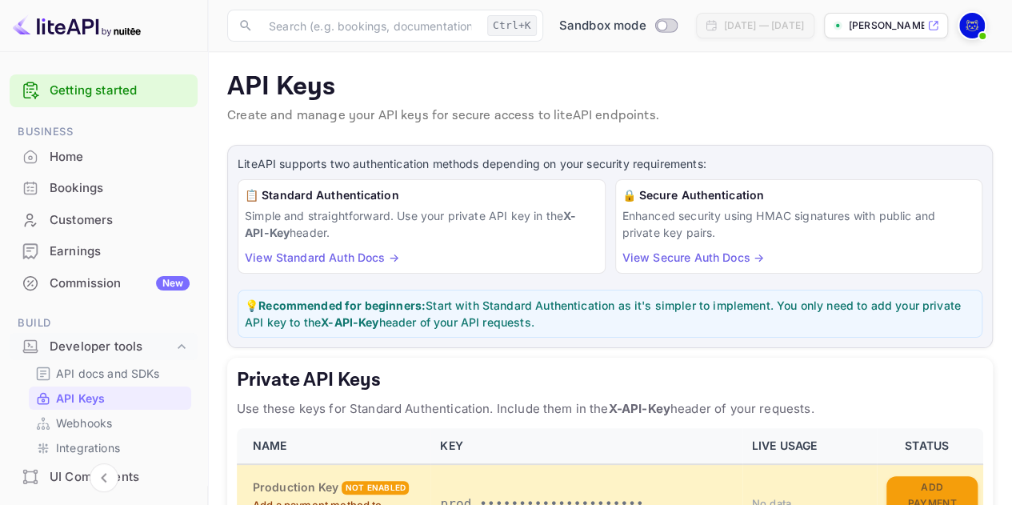
click at [616, 89] on p "API Keys" at bounding box center [609, 87] width 765 height 32
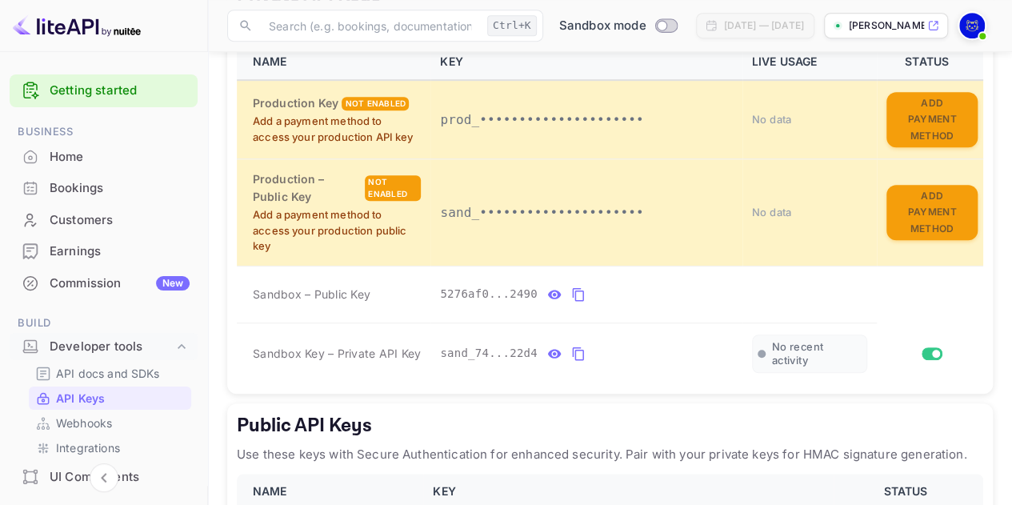
scroll to position [416, 0]
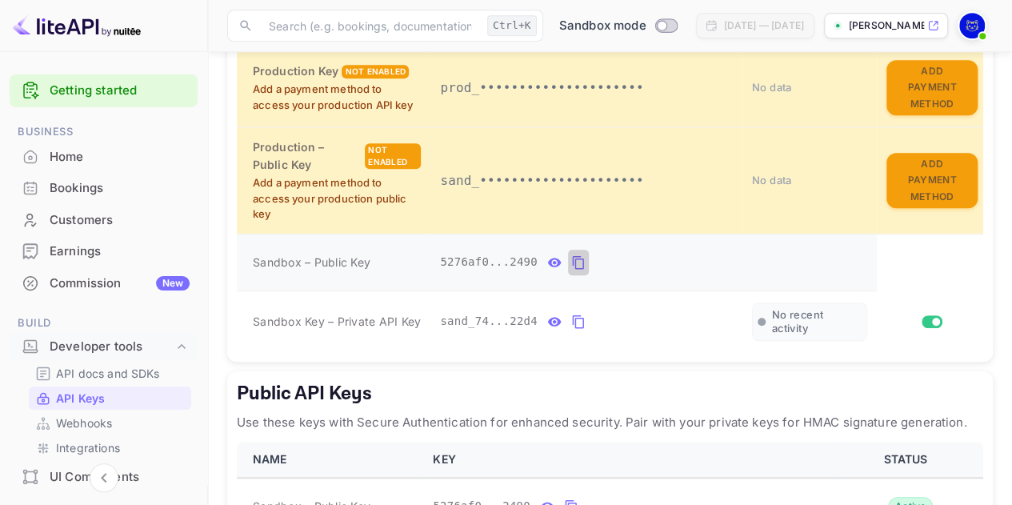
click at [571, 260] on icon "private api keys table" at bounding box center [578, 262] width 14 height 19
